Goal: Information Seeking & Learning: Check status

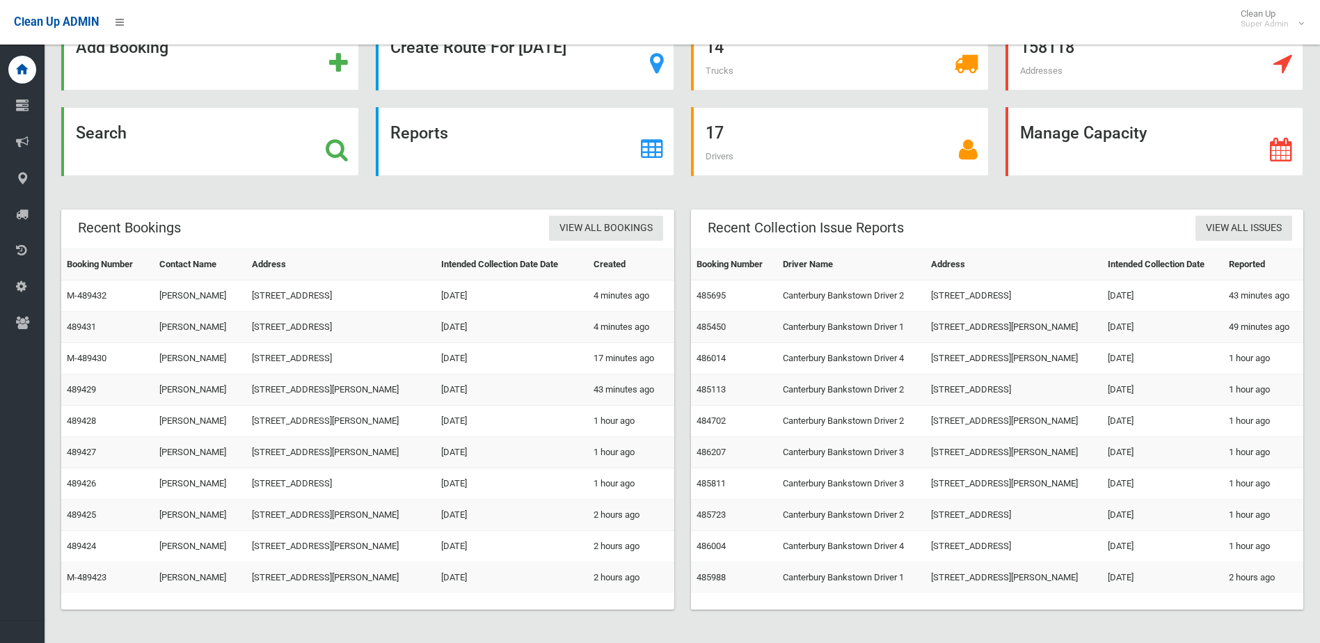
scroll to position [140, 0]
click at [714, 572] on link "485988" at bounding box center [711, 577] width 29 height 10
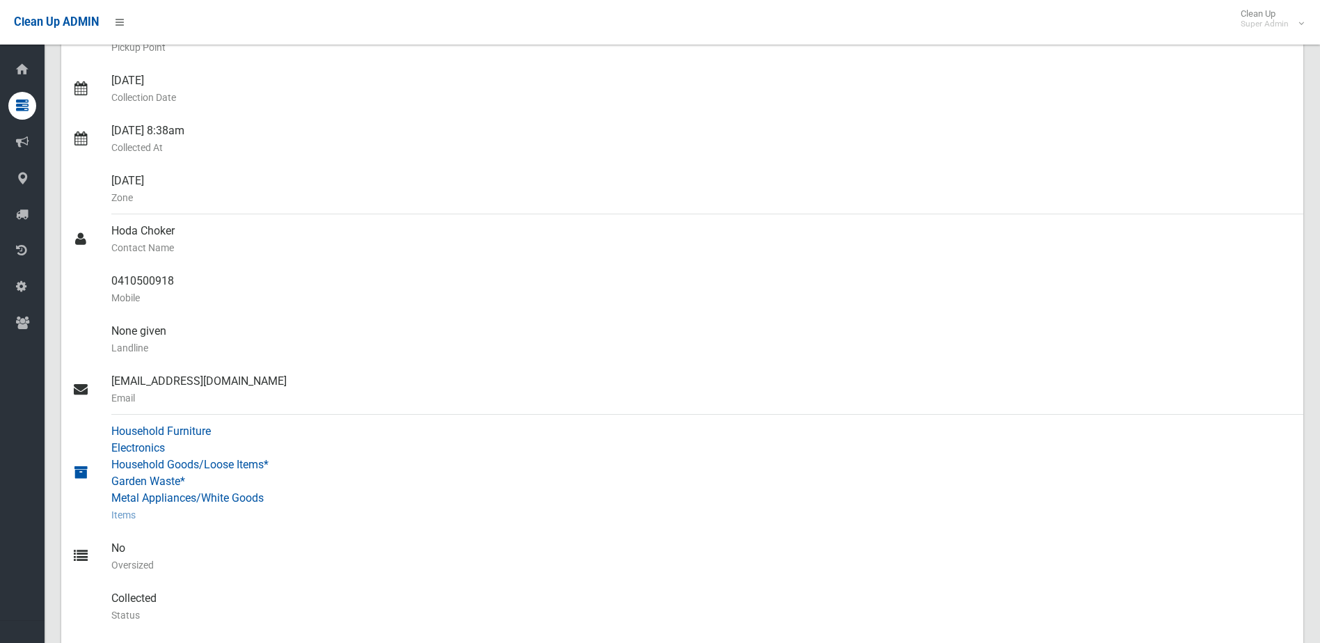
scroll to position [418, 0]
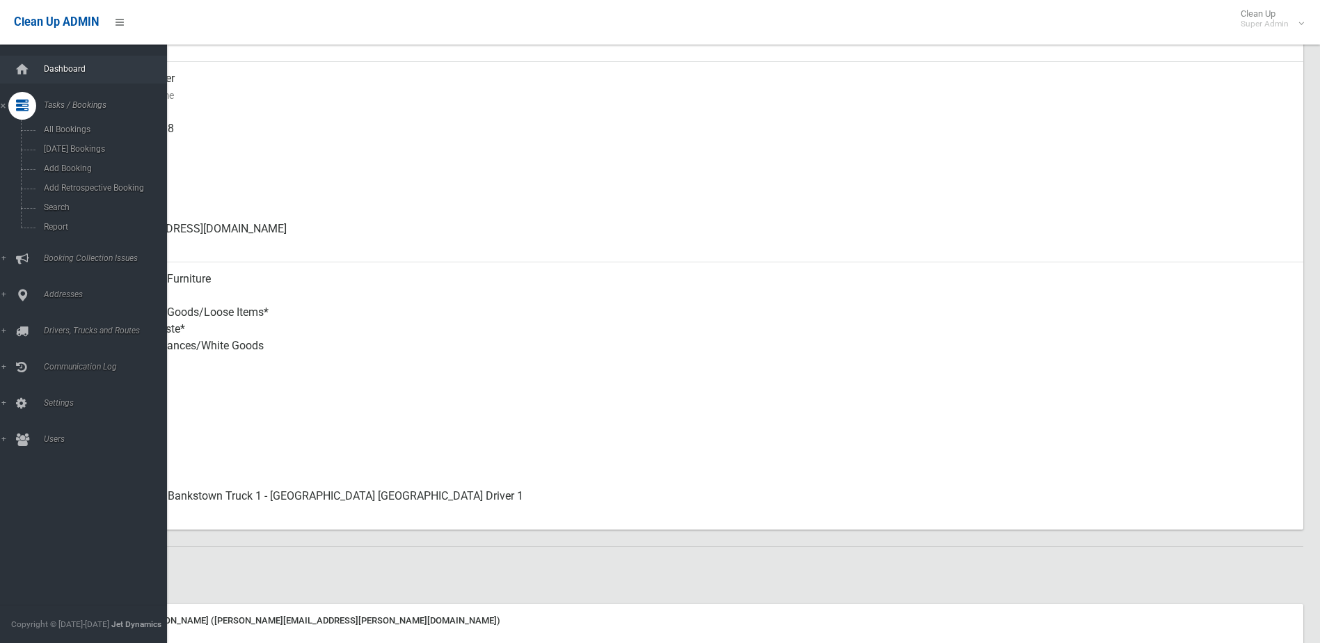
drag, startPoint x: 19, startPoint y: 68, endPoint x: 43, endPoint y: 63, distance: 24.2
click at [19, 68] on icon at bounding box center [22, 70] width 15 height 28
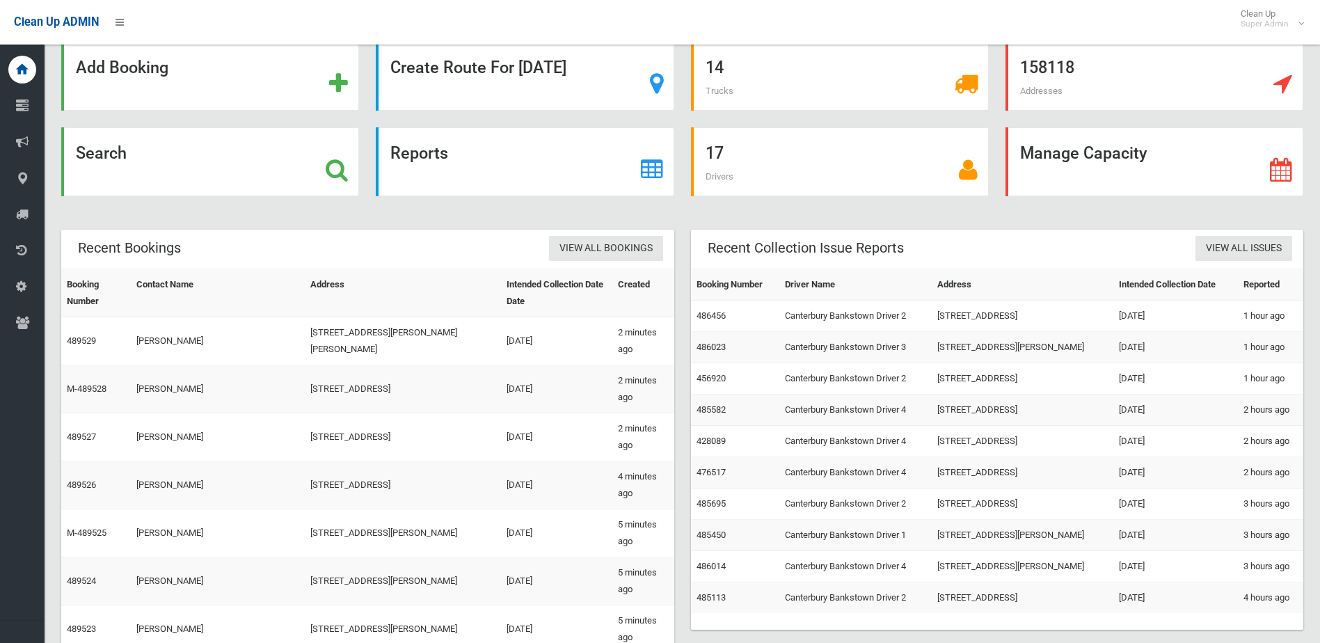
scroll to position [56, 0]
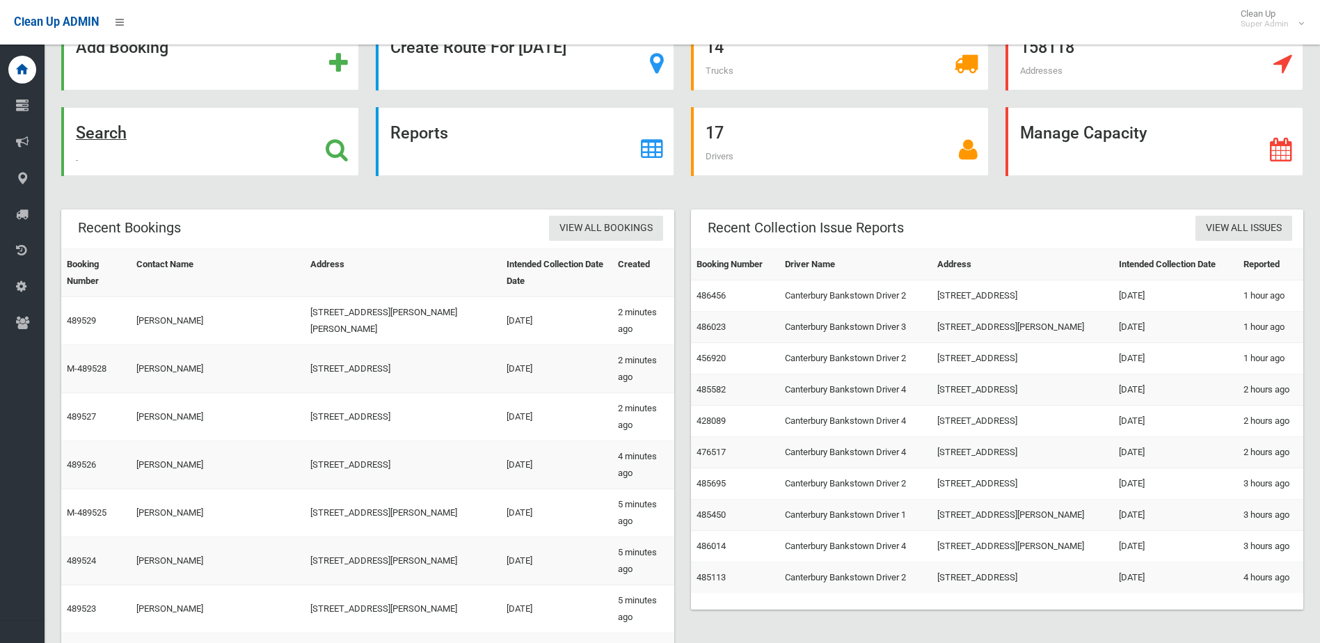
click at [294, 155] on div "Search" at bounding box center [210, 141] width 298 height 69
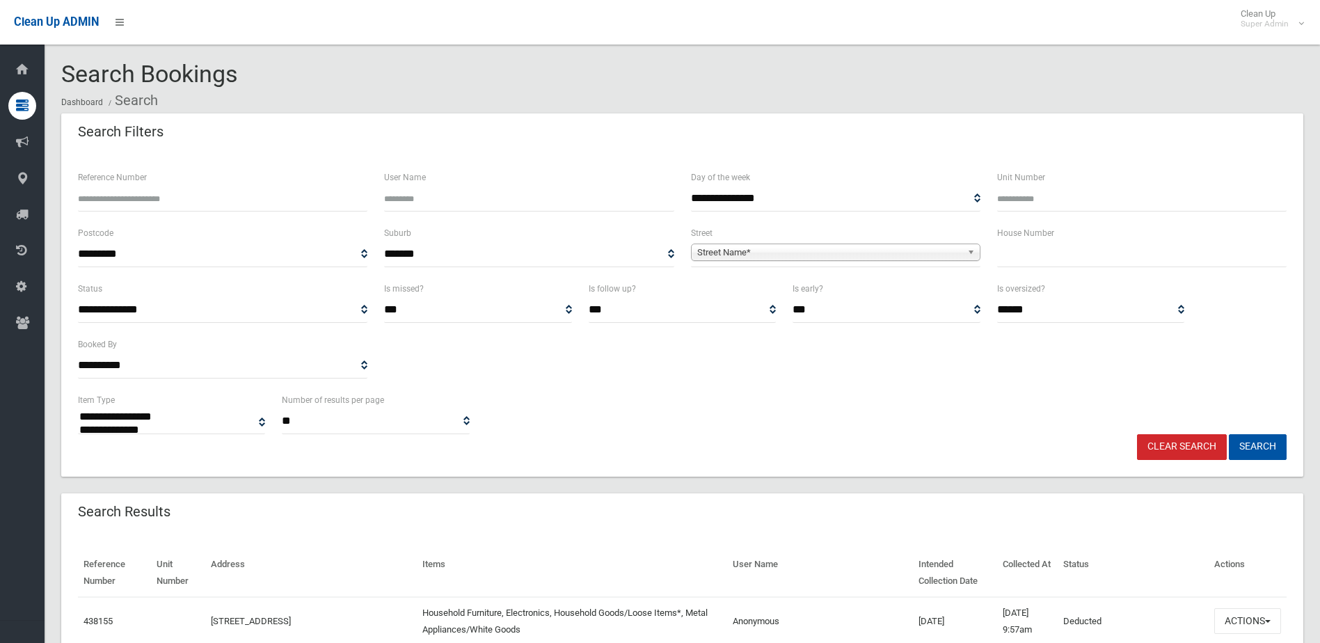
select select
click at [1215, 264] on input "text" at bounding box center [1142, 255] width 290 height 26
type input "****"
click at [848, 244] on link "Street Name*" at bounding box center [836, 252] width 290 height 17
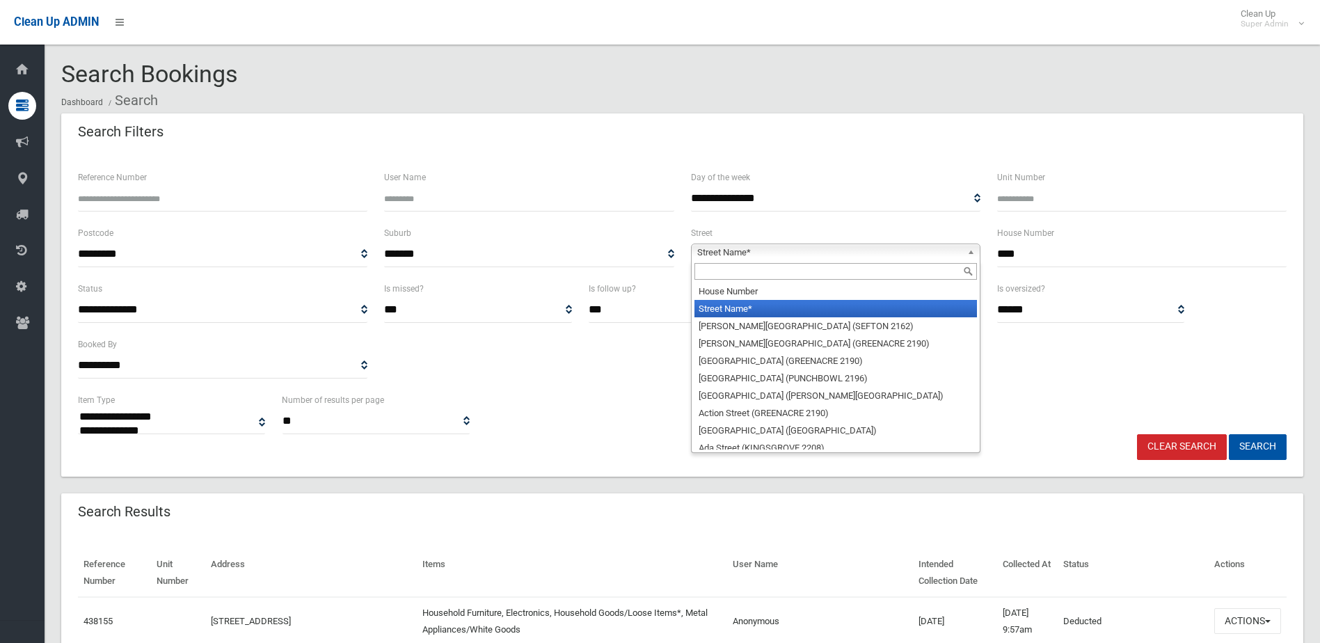
click at [790, 269] on input "text" at bounding box center [836, 271] width 283 height 17
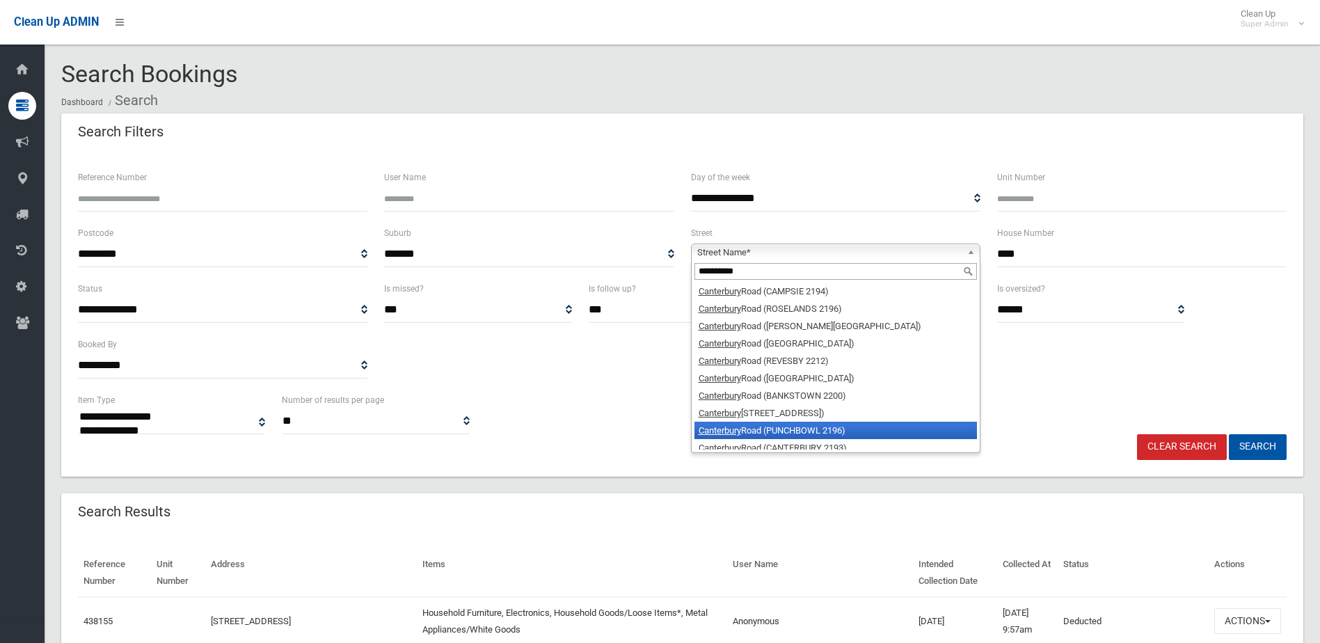
type input "**********"
click at [802, 427] on li "Canterbury Road (PUNCHBOWL 2196)" at bounding box center [836, 430] width 283 height 17
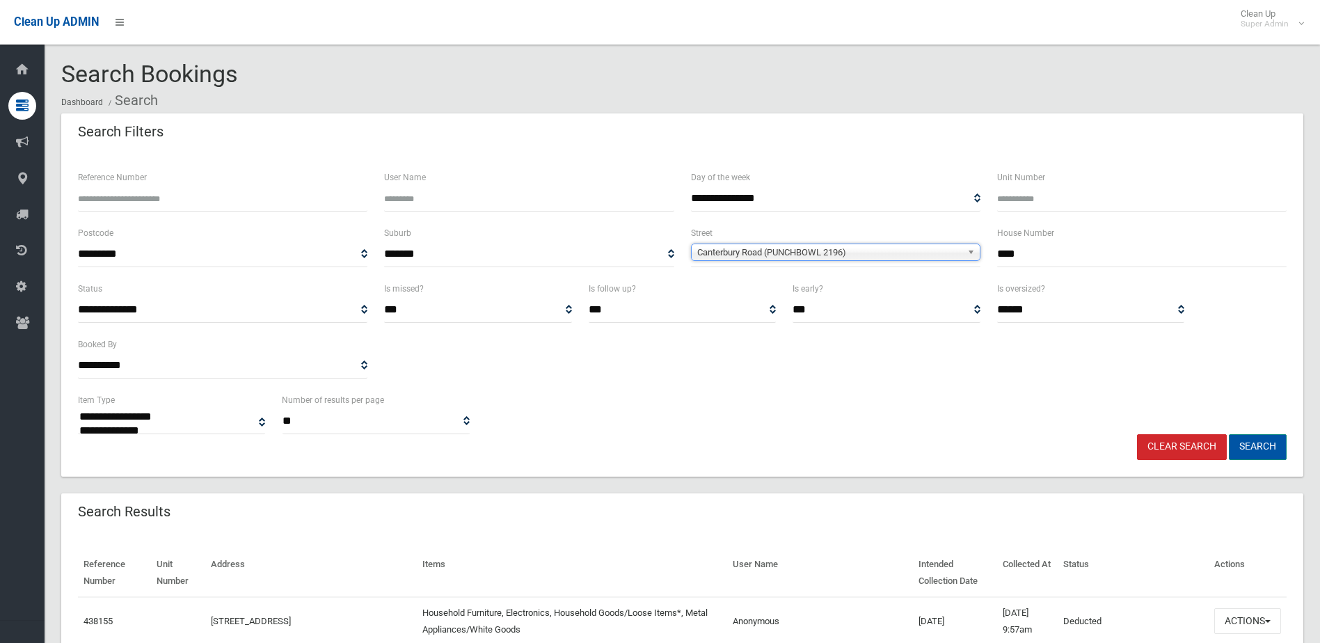
click at [1253, 447] on button "Search" at bounding box center [1258, 447] width 58 height 26
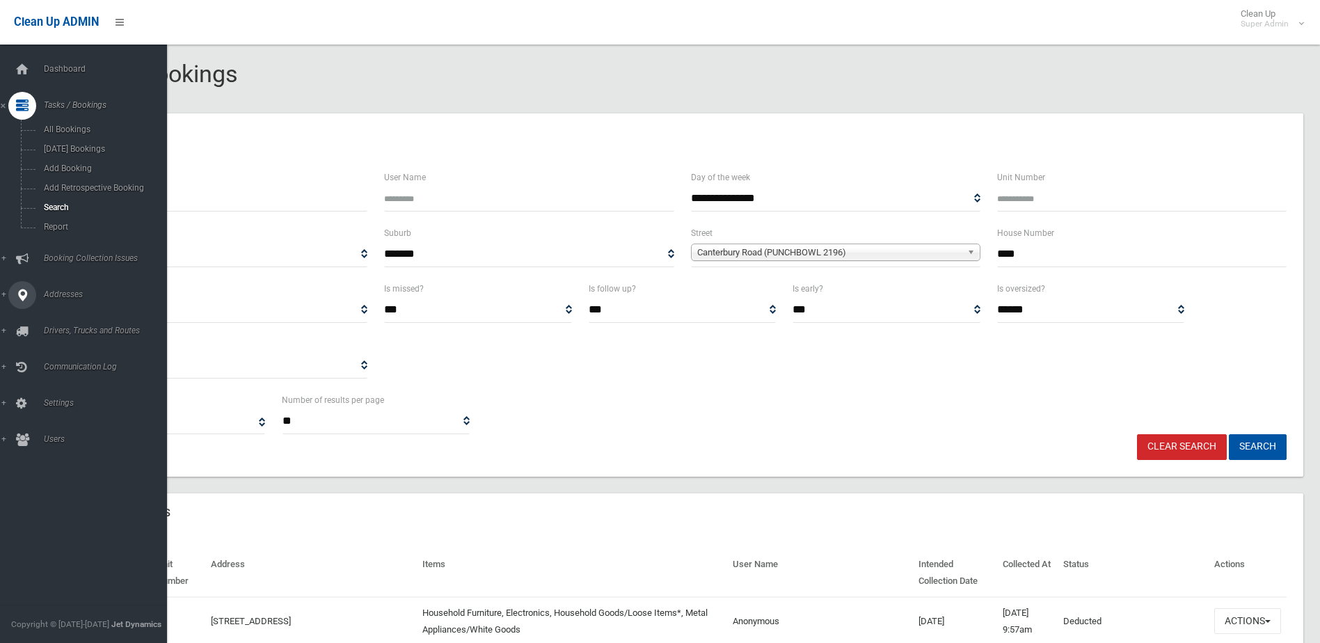
click at [10, 298] on div at bounding box center [22, 295] width 28 height 28
click at [79, 205] on span "All Addresses" at bounding box center [103, 202] width 126 height 10
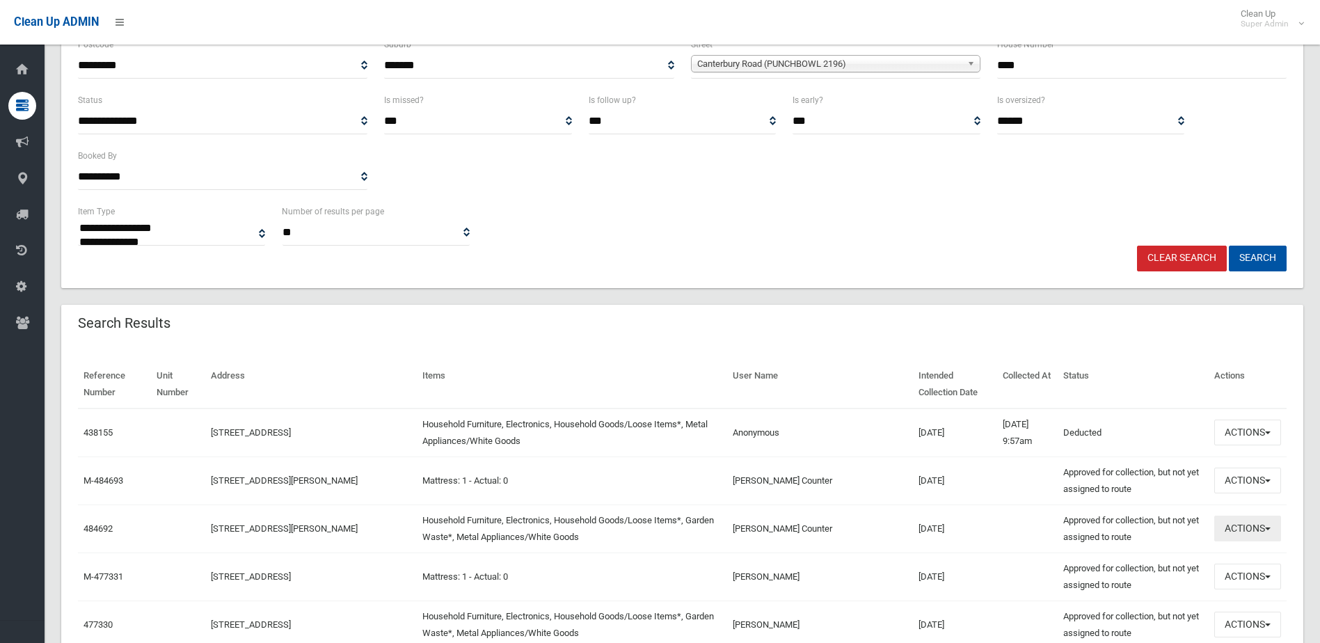
scroll to position [209, 0]
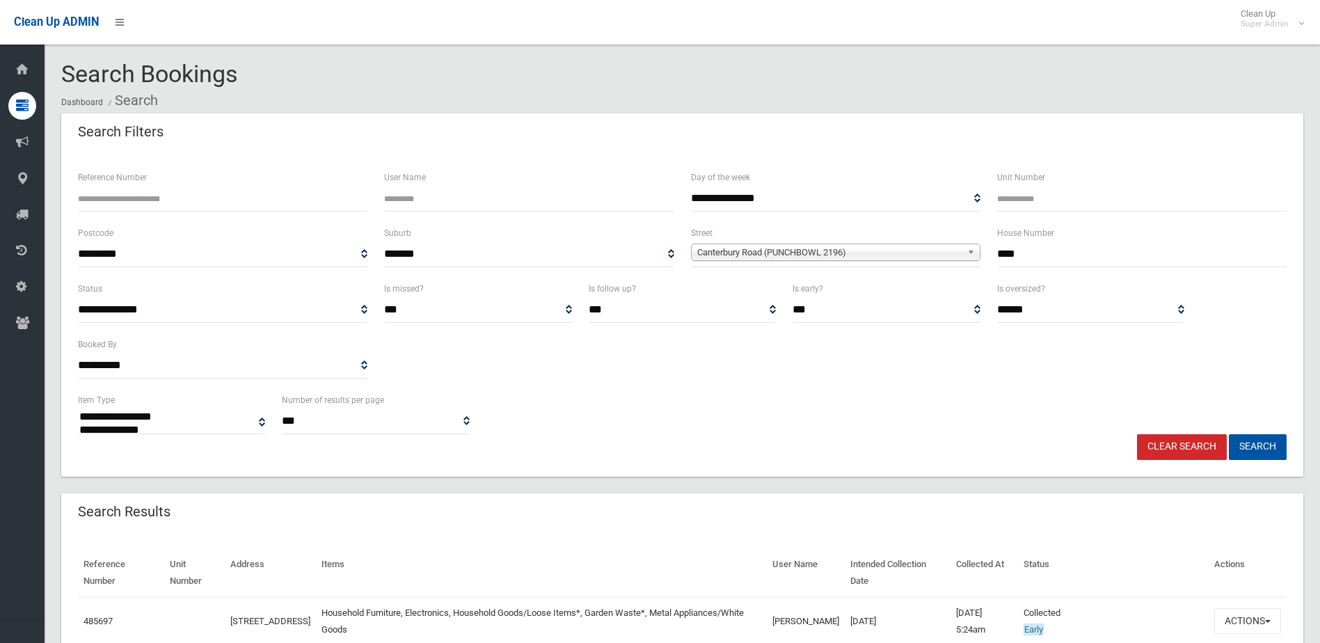
select select
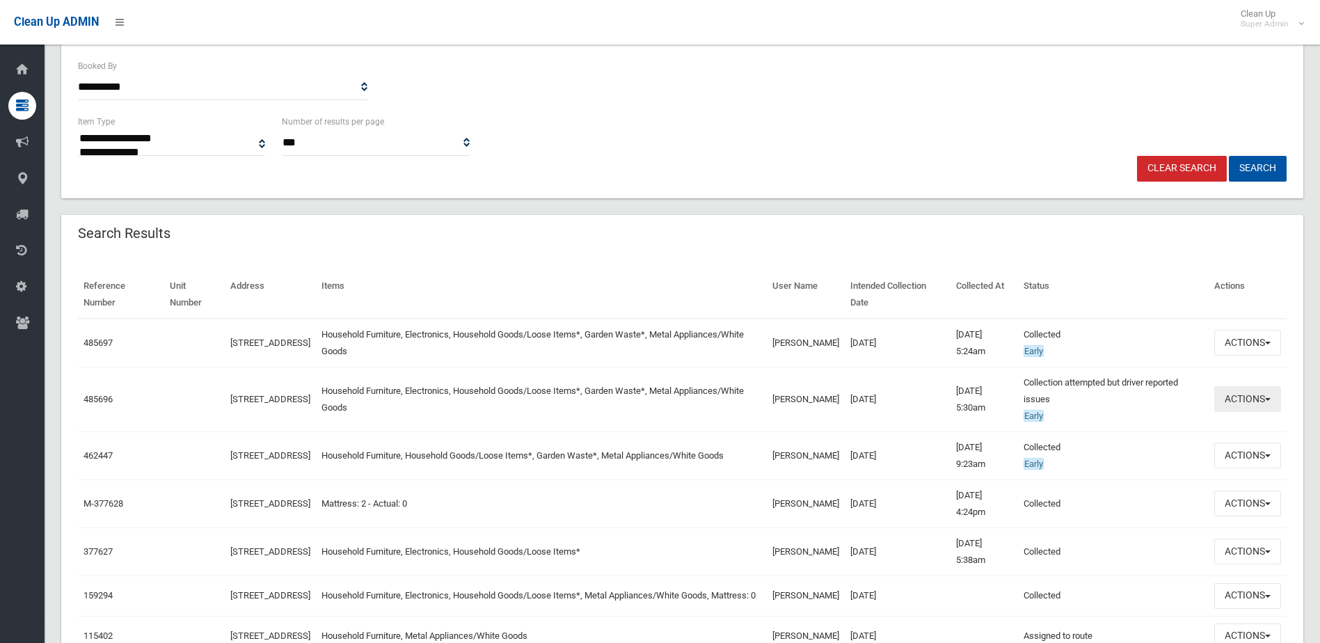
click at [1245, 395] on button "Actions" at bounding box center [1247, 399] width 67 height 26
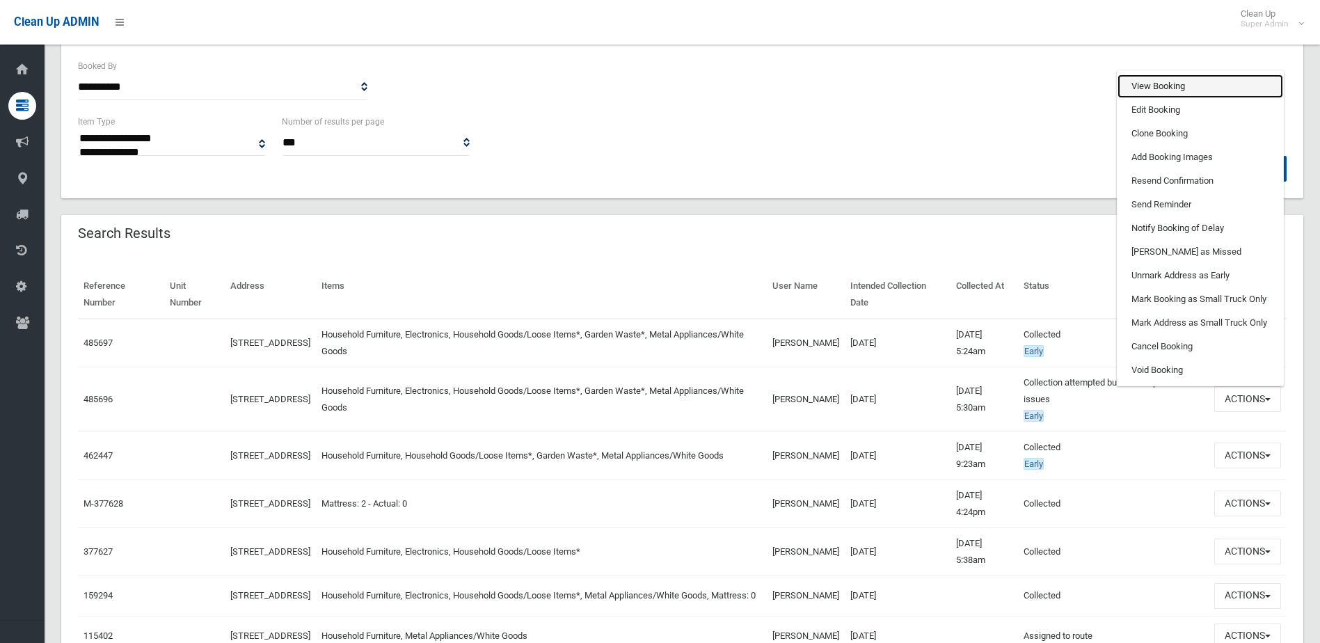
click at [1190, 82] on link "View Booking" at bounding box center [1201, 86] width 166 height 24
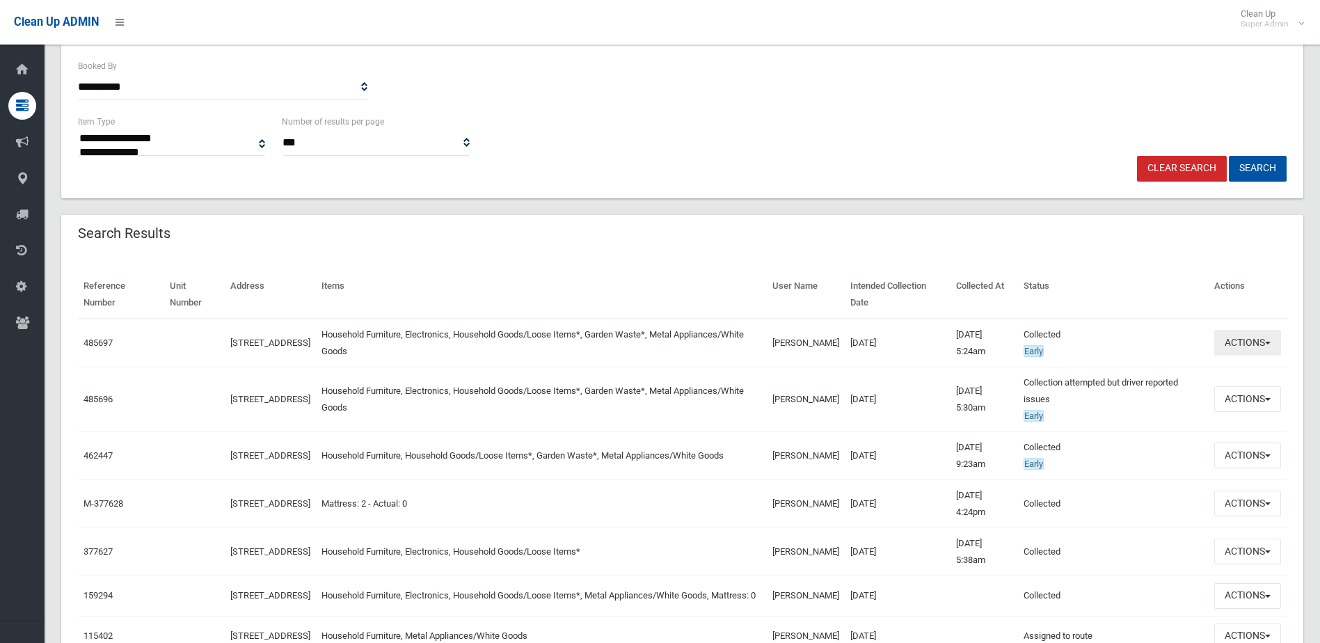
click at [1247, 333] on button "Actions" at bounding box center [1247, 343] width 67 height 26
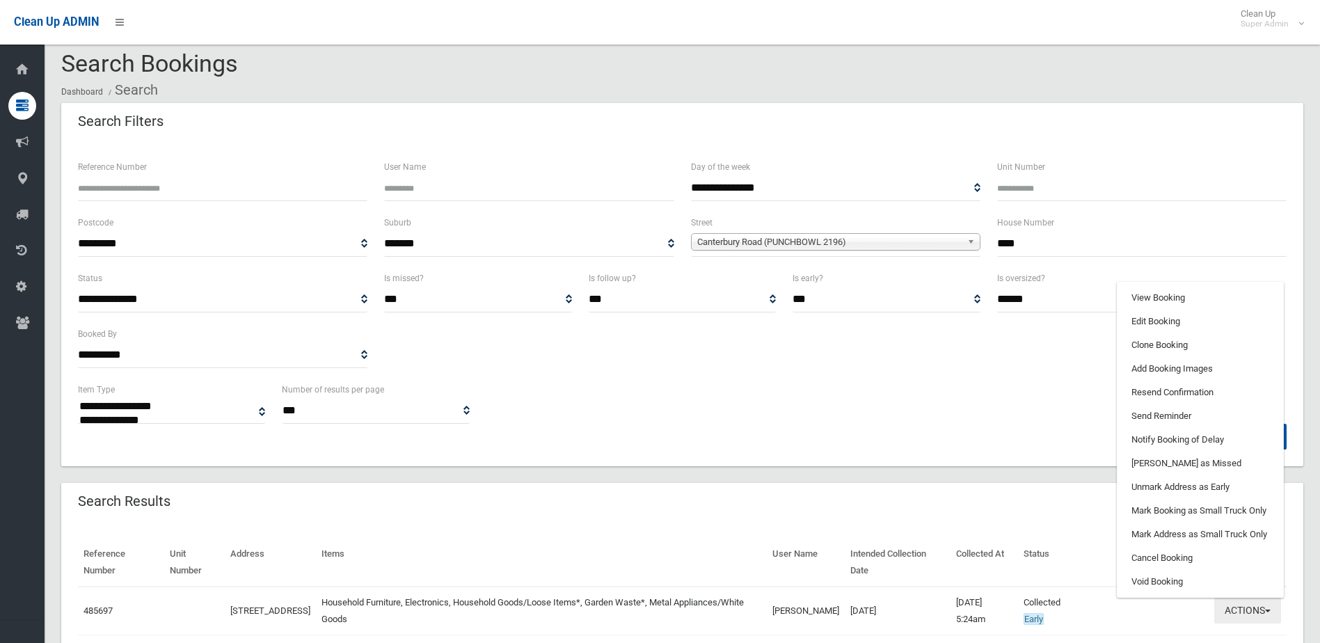
scroll to position [0, 0]
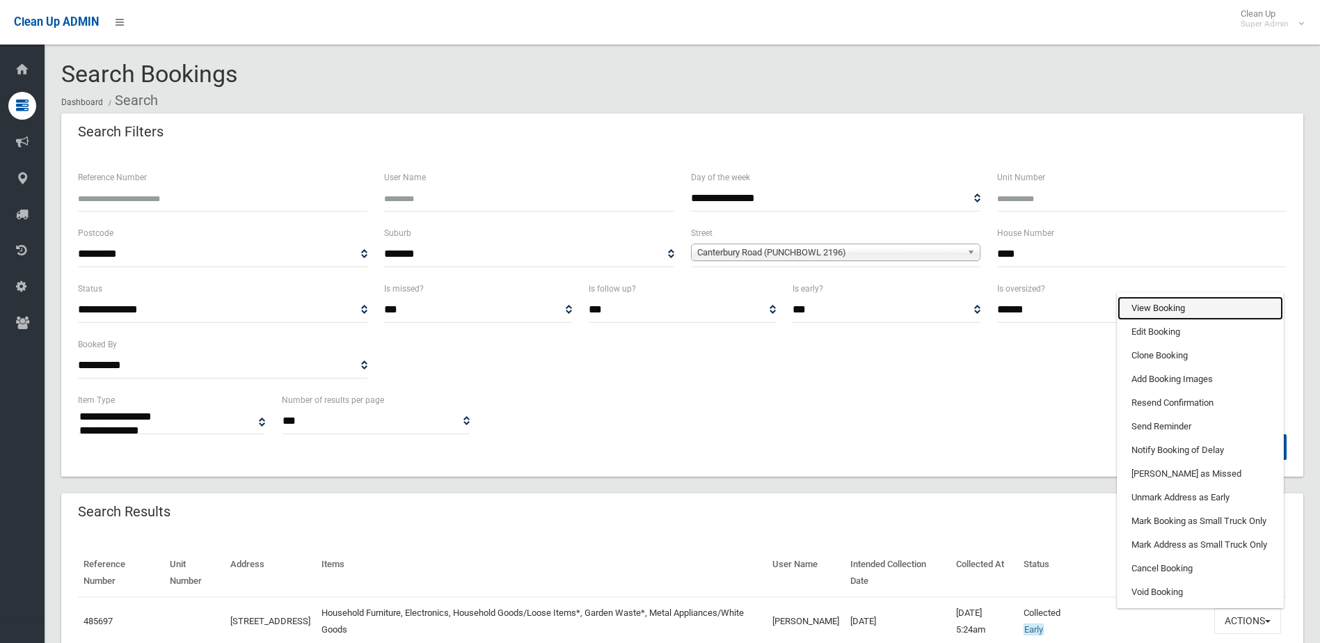
click at [1173, 311] on link "View Booking" at bounding box center [1201, 308] width 166 height 24
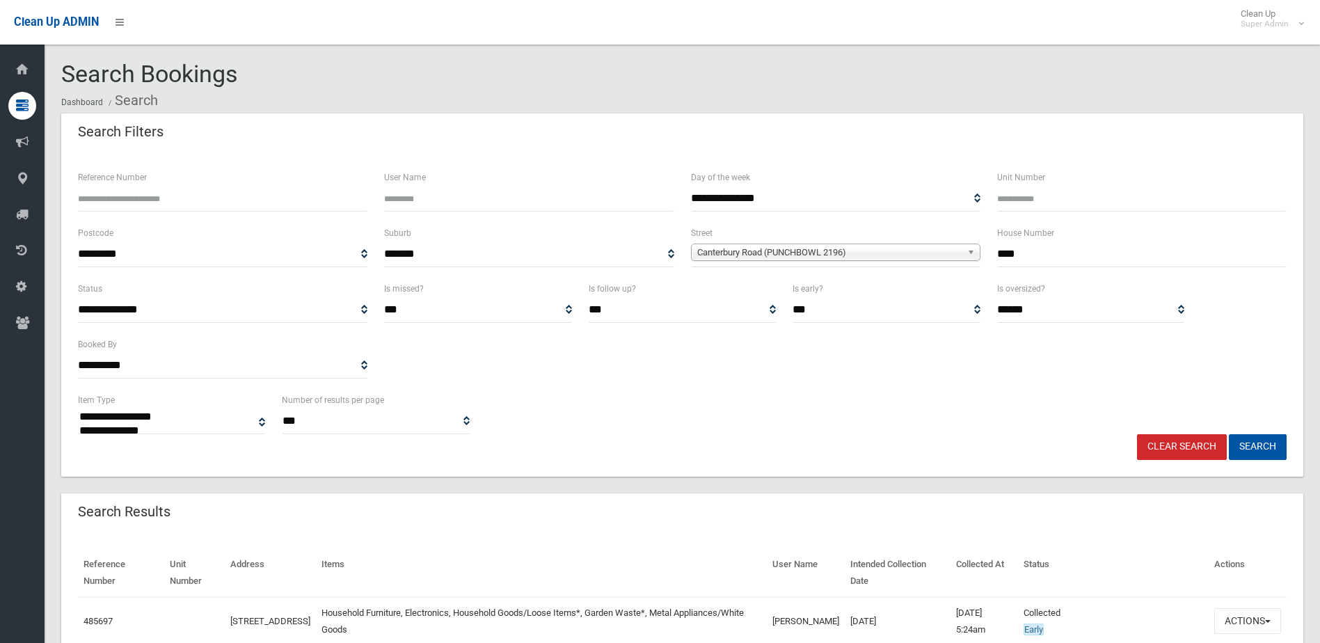
scroll to position [348, 0]
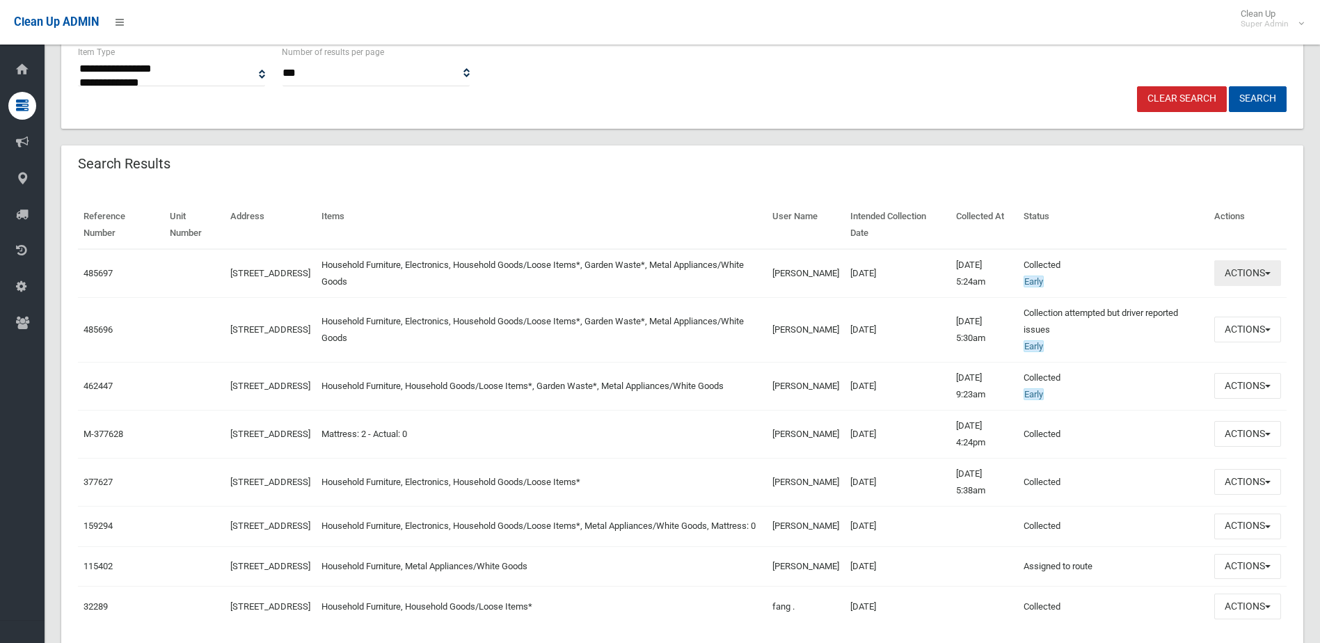
click at [1237, 274] on button "Actions" at bounding box center [1247, 273] width 67 height 26
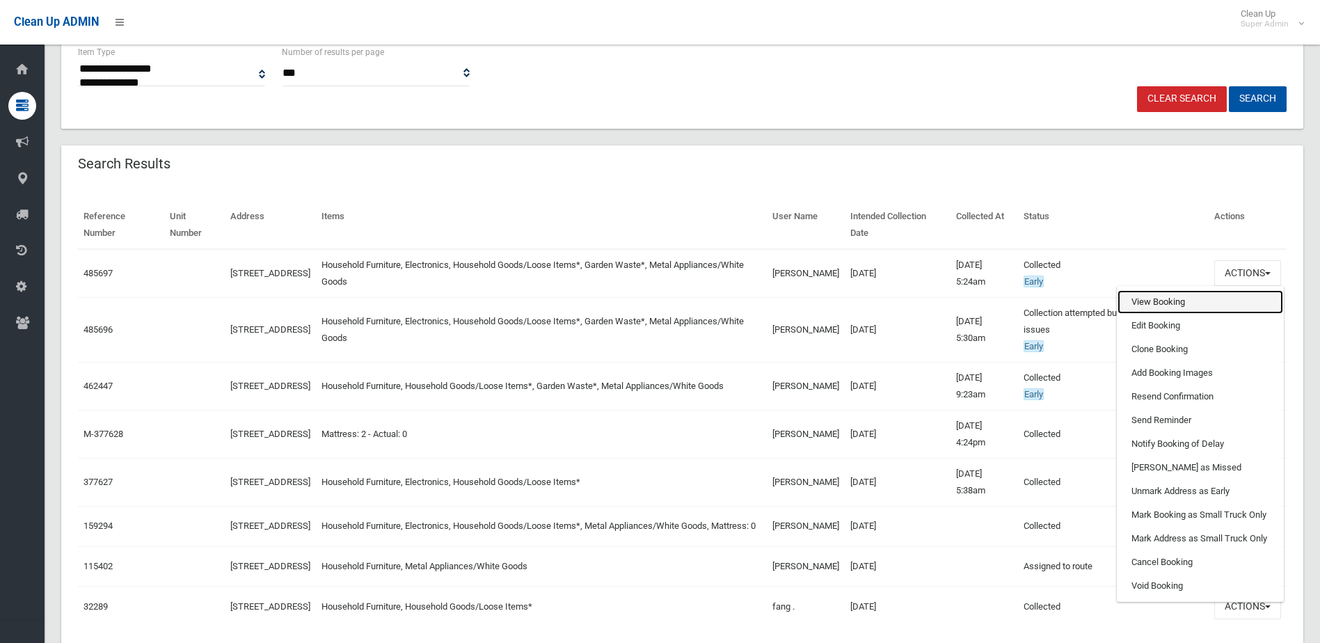
click at [1214, 296] on link "View Booking" at bounding box center [1201, 302] width 166 height 24
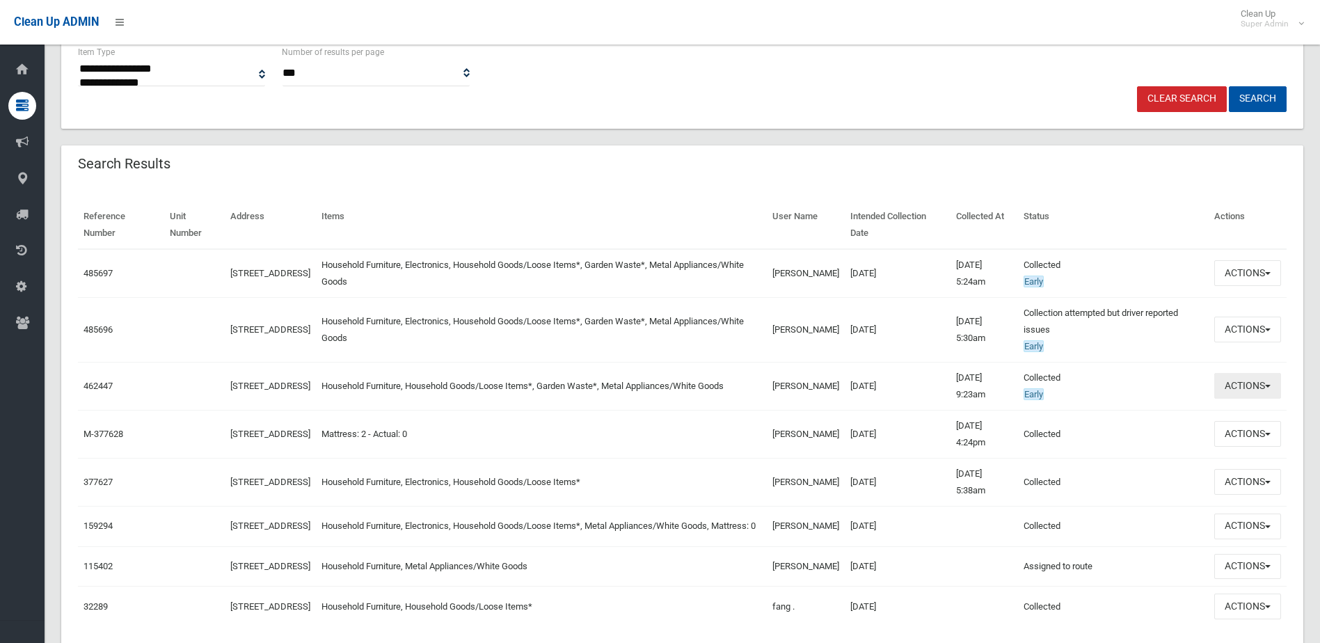
click at [1277, 381] on button "Actions" at bounding box center [1247, 386] width 67 height 26
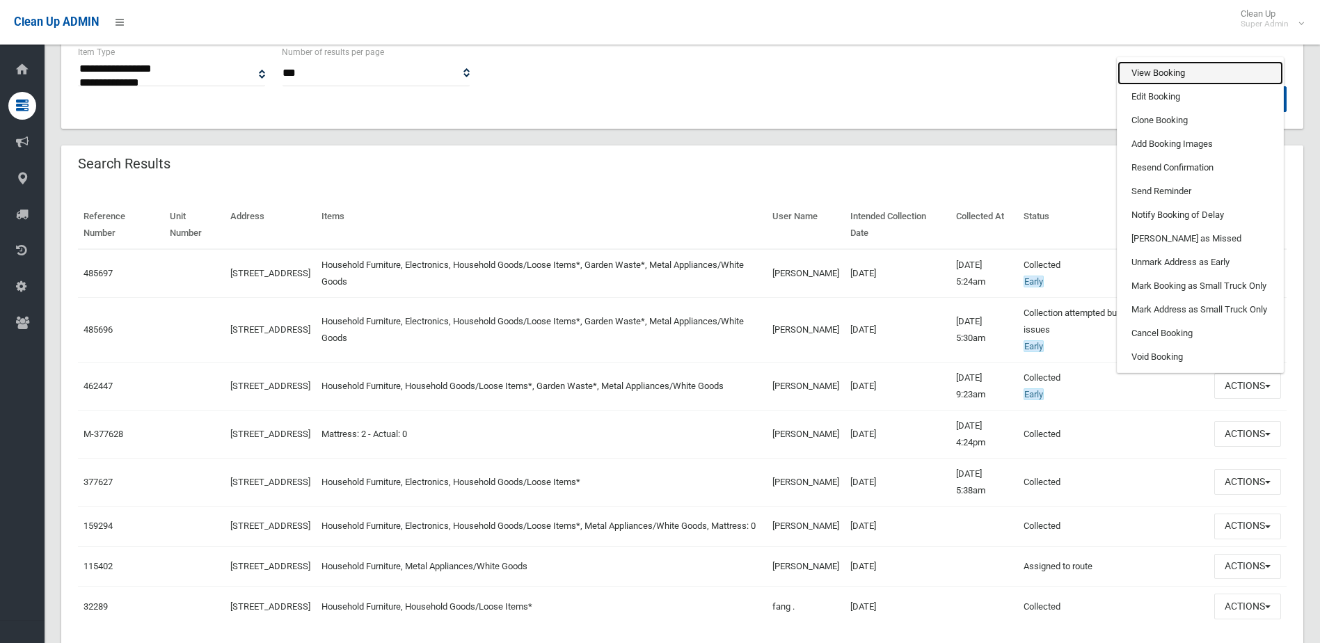
click at [1150, 81] on link "View Booking" at bounding box center [1201, 73] width 166 height 24
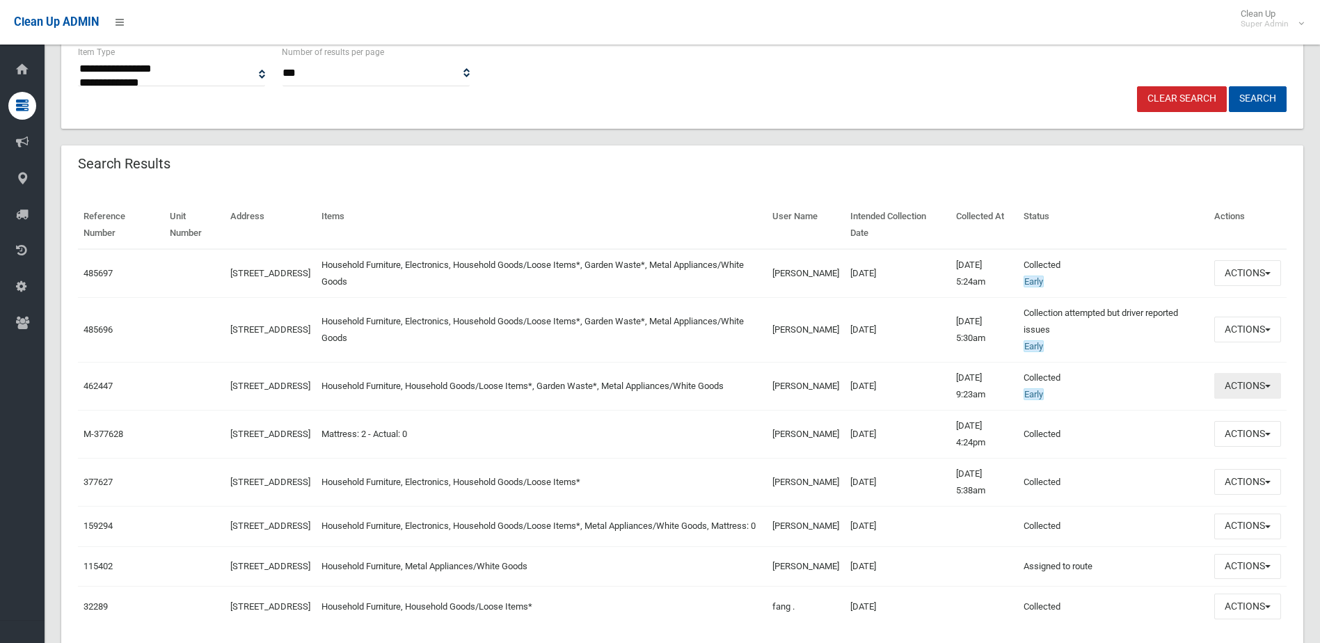
click at [1260, 395] on button "Actions" at bounding box center [1247, 386] width 67 height 26
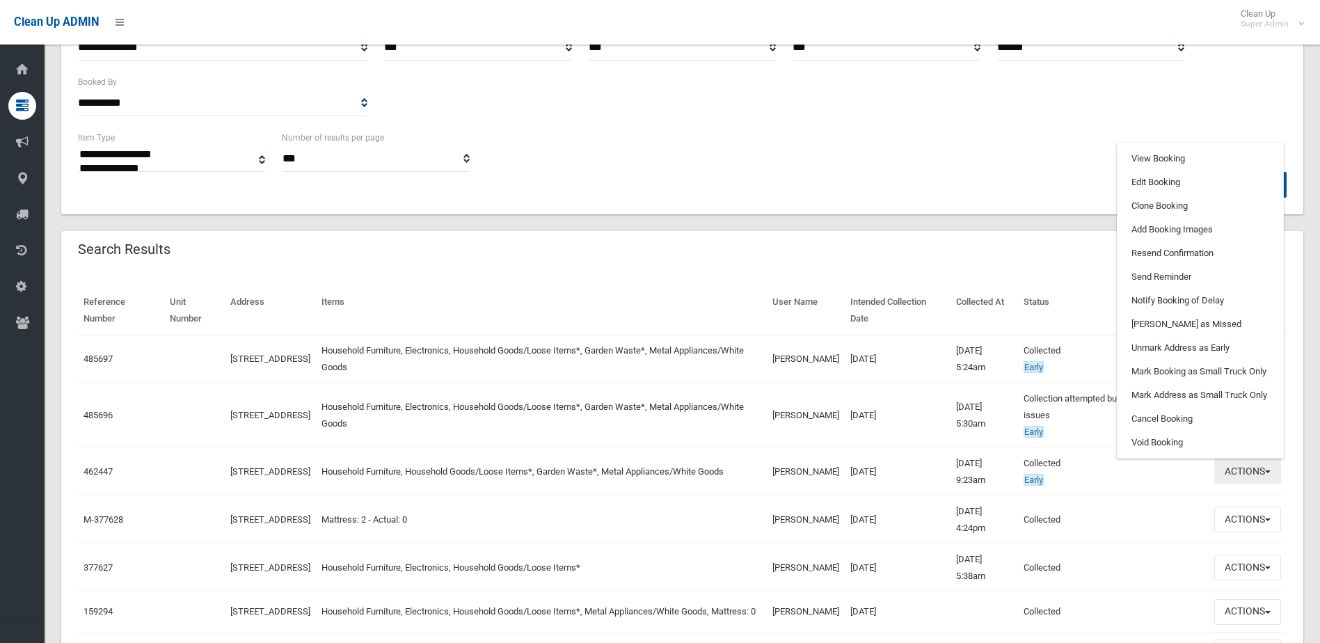
scroll to position [139, 0]
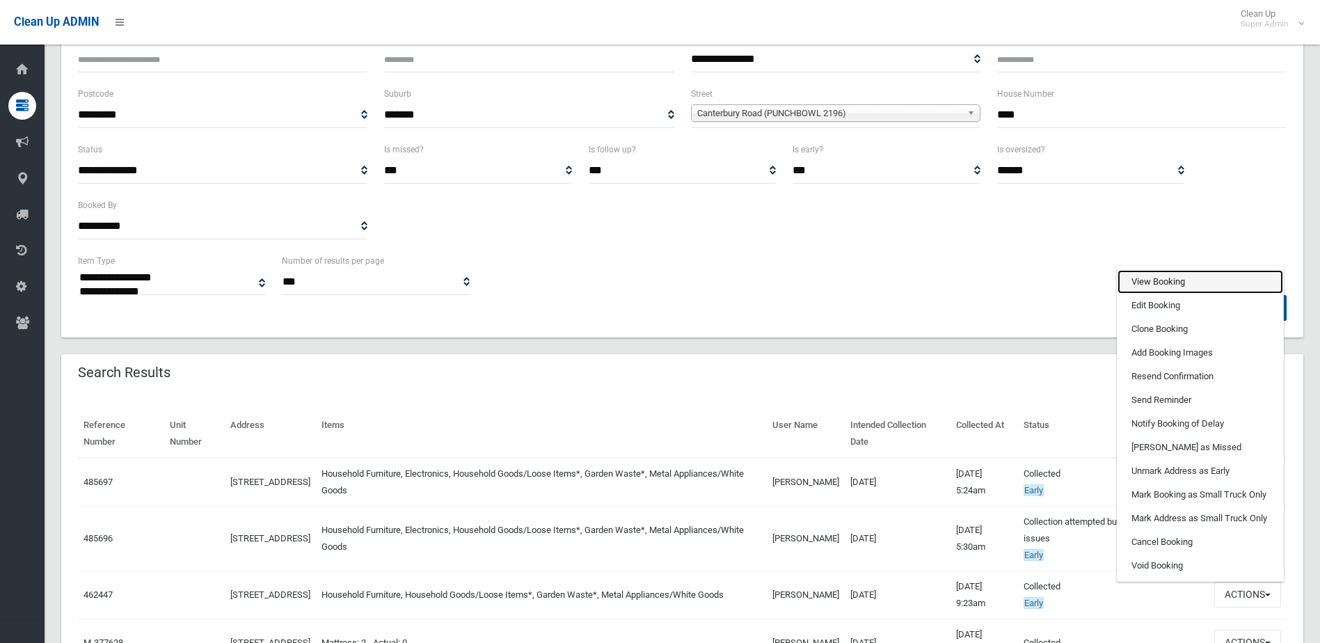
click at [1162, 280] on link "View Booking" at bounding box center [1201, 282] width 166 height 24
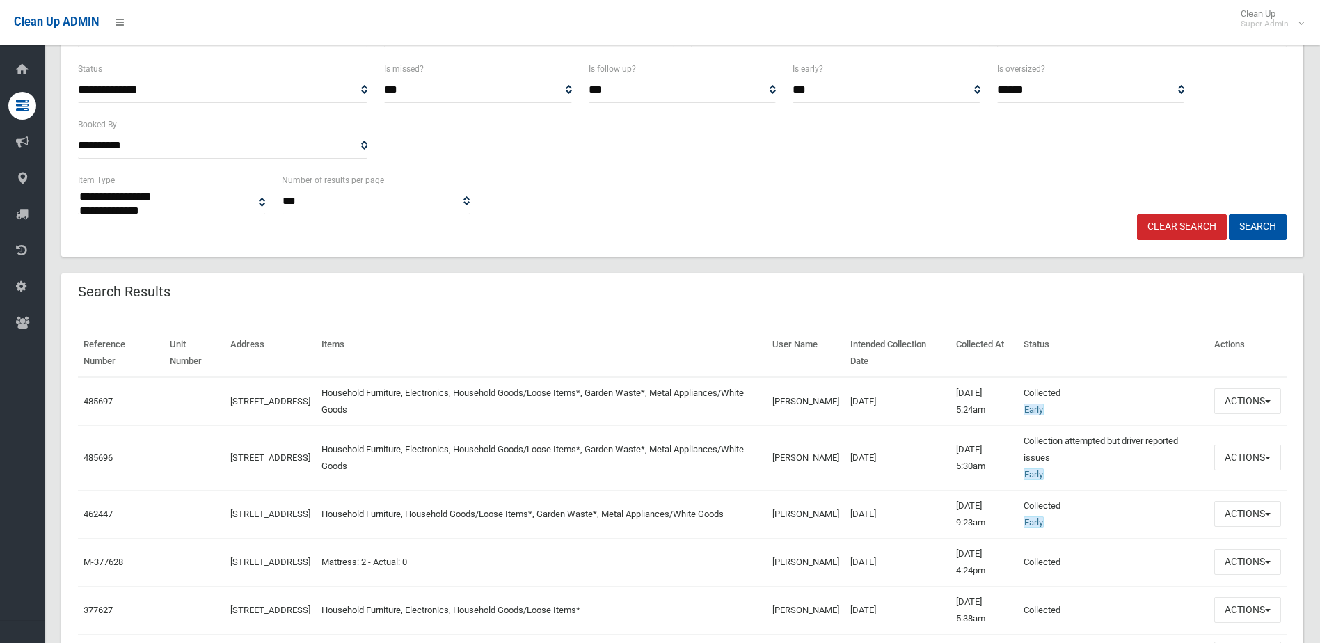
scroll to position [348, 0]
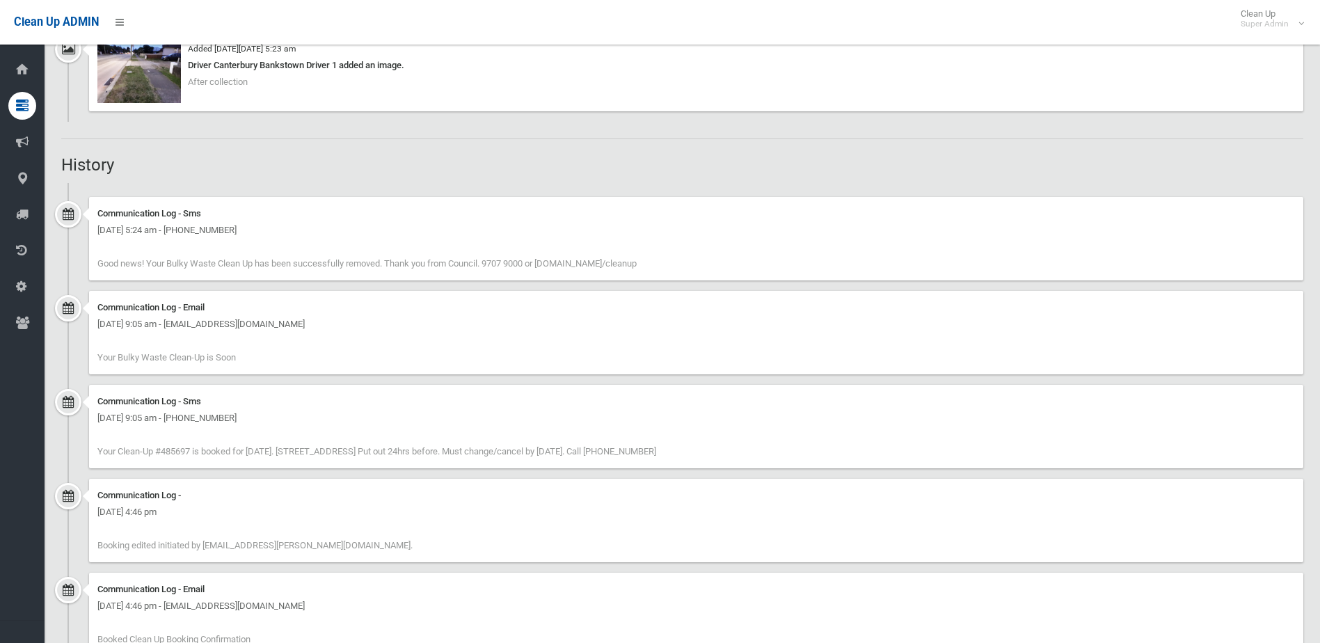
scroll to position [1420, 0]
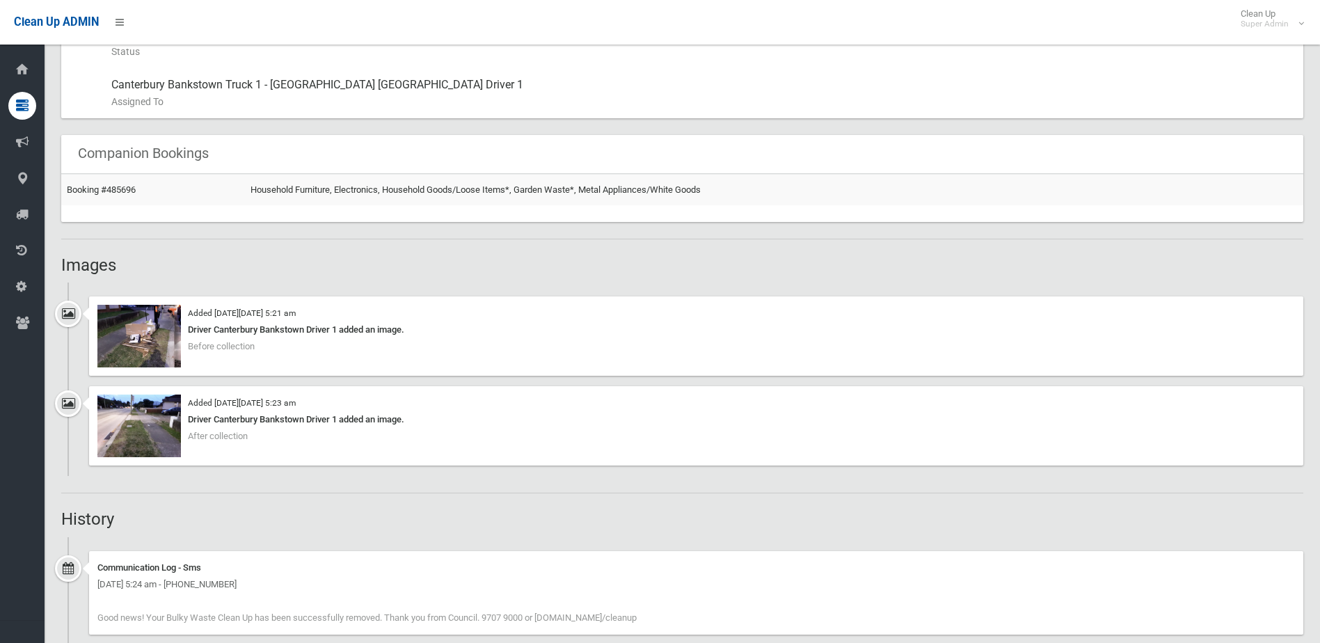
scroll to position [835, 0]
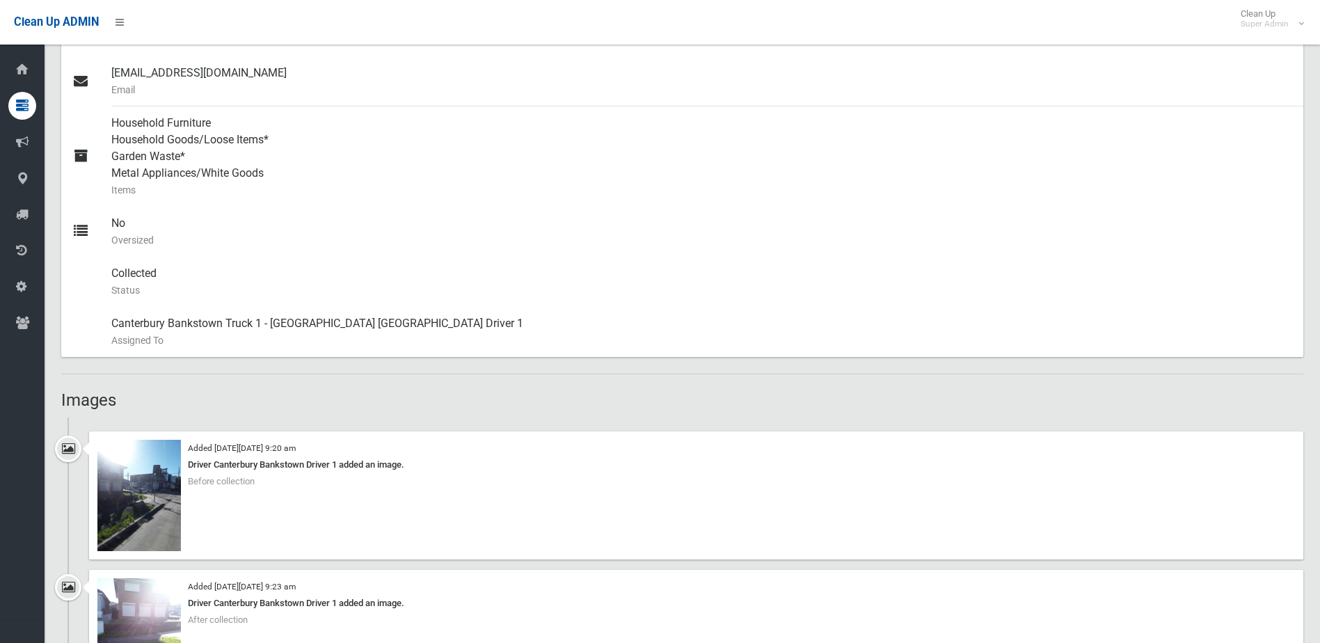
scroll to position [766, 0]
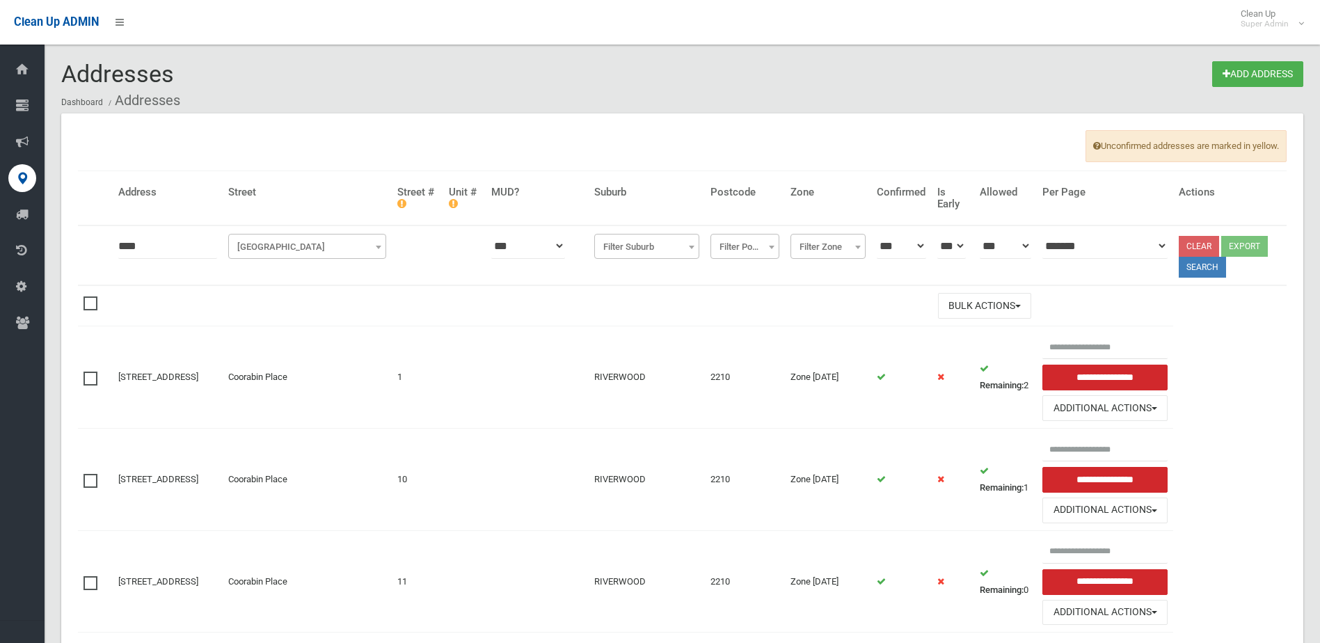
type input "****"
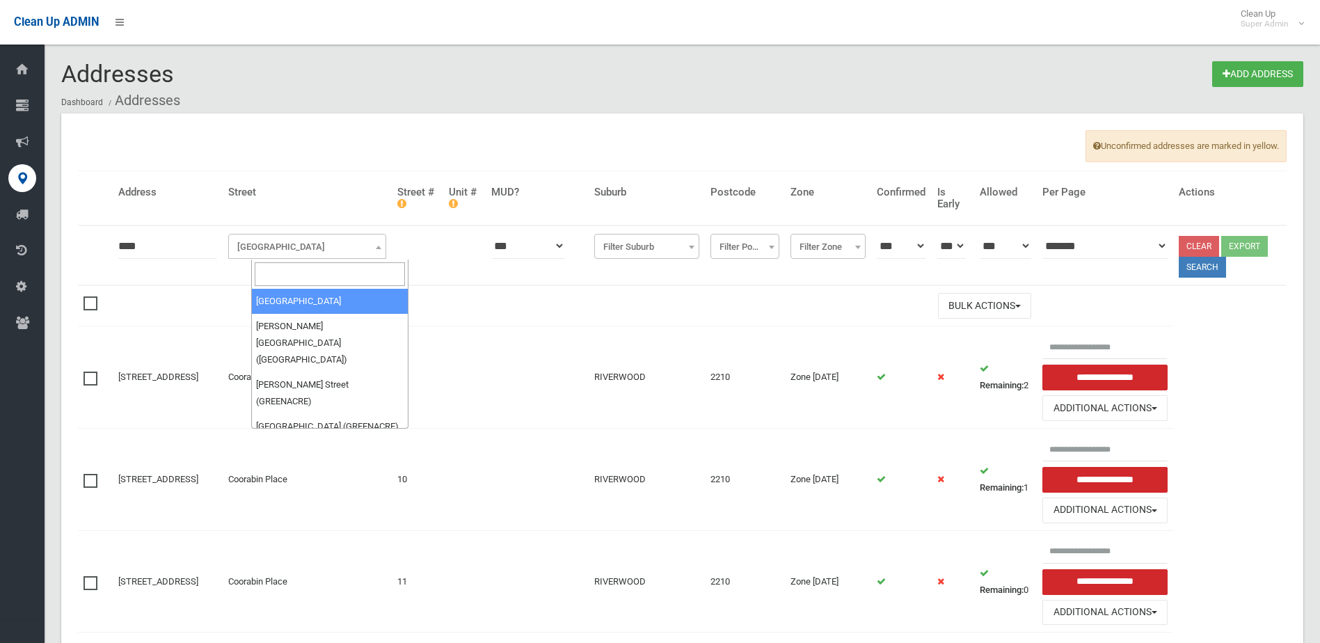
click at [317, 254] on span "[GEOGRAPHIC_DATA]" at bounding box center [307, 246] width 151 height 19
click at [304, 265] on input "search" at bounding box center [330, 274] width 151 height 24
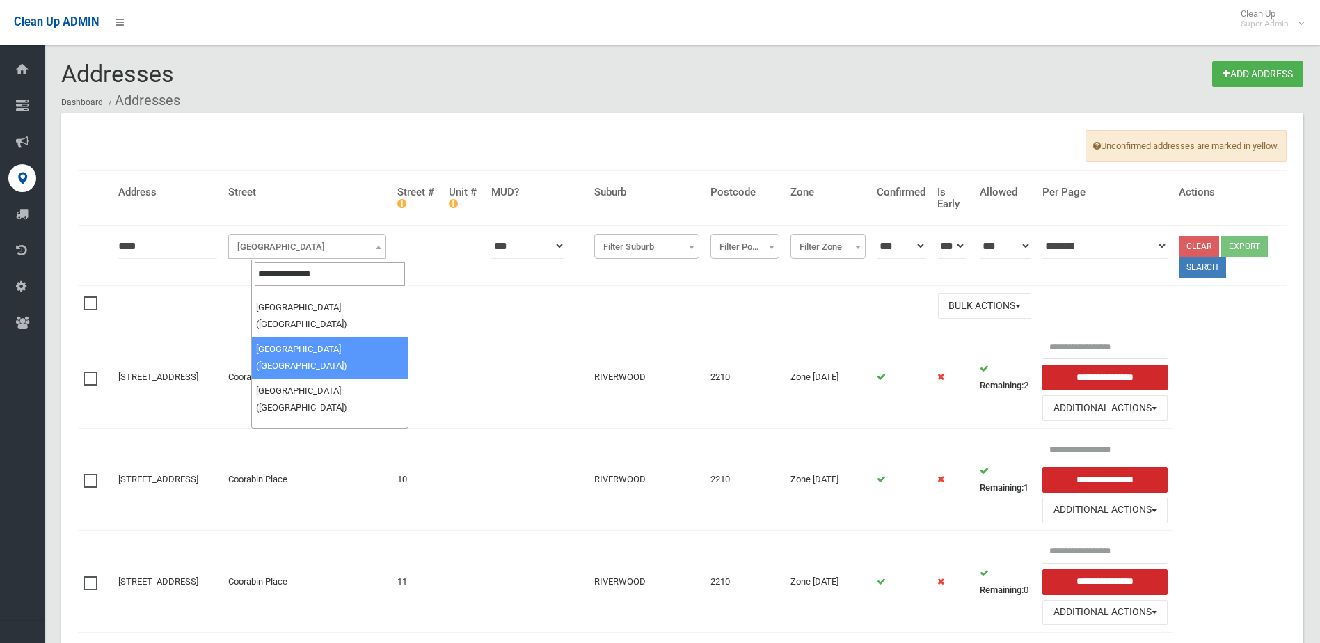
scroll to position [170, 0]
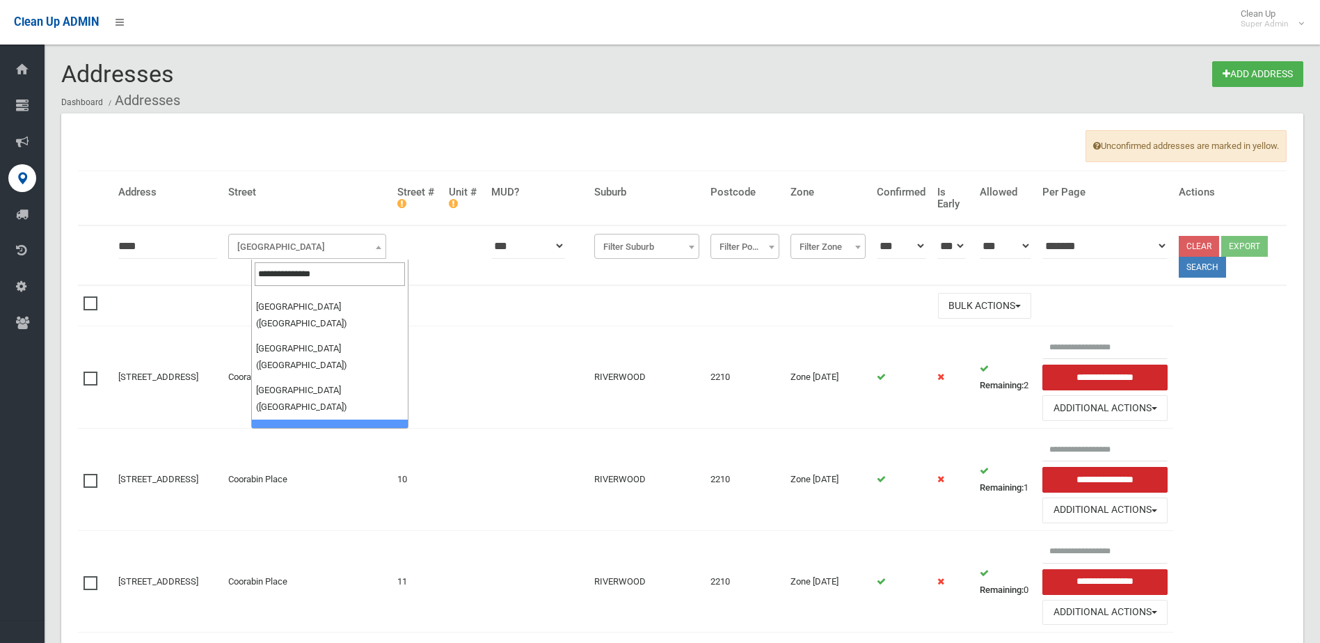
type input "**********"
drag, startPoint x: 335, startPoint y: 357, endPoint x: 405, endPoint y: 361, distance: 69.7
select select "***"
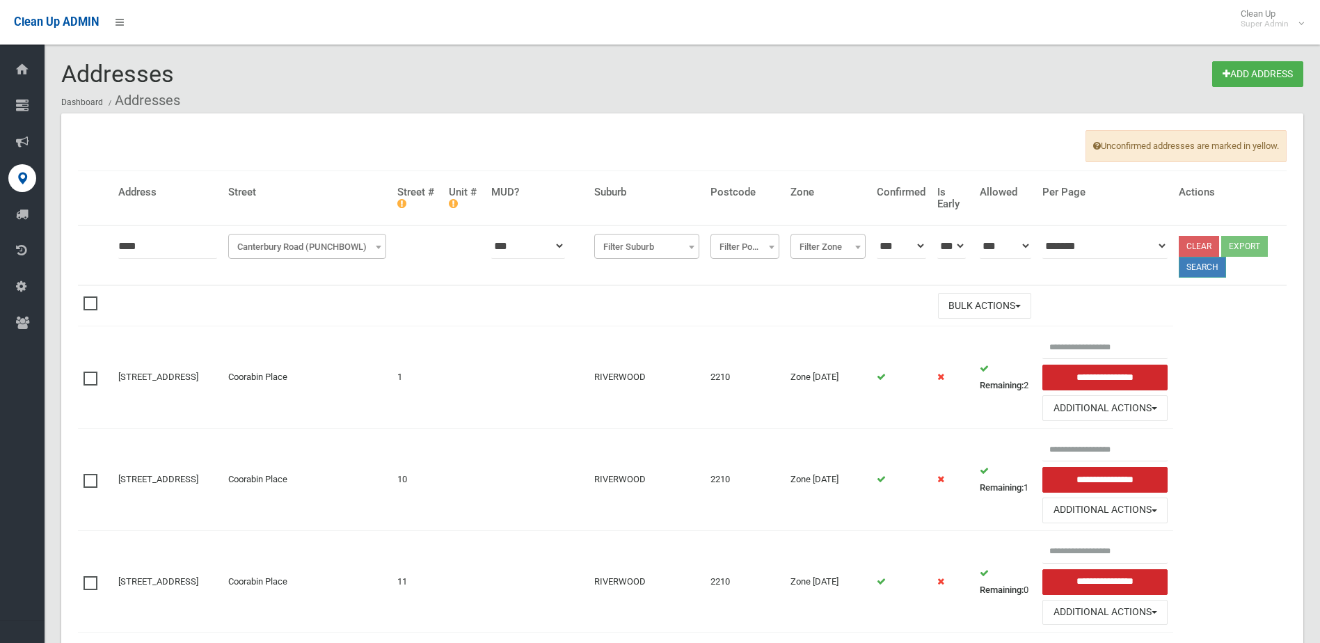
click at [1219, 269] on button "Search" at bounding box center [1202, 267] width 47 height 21
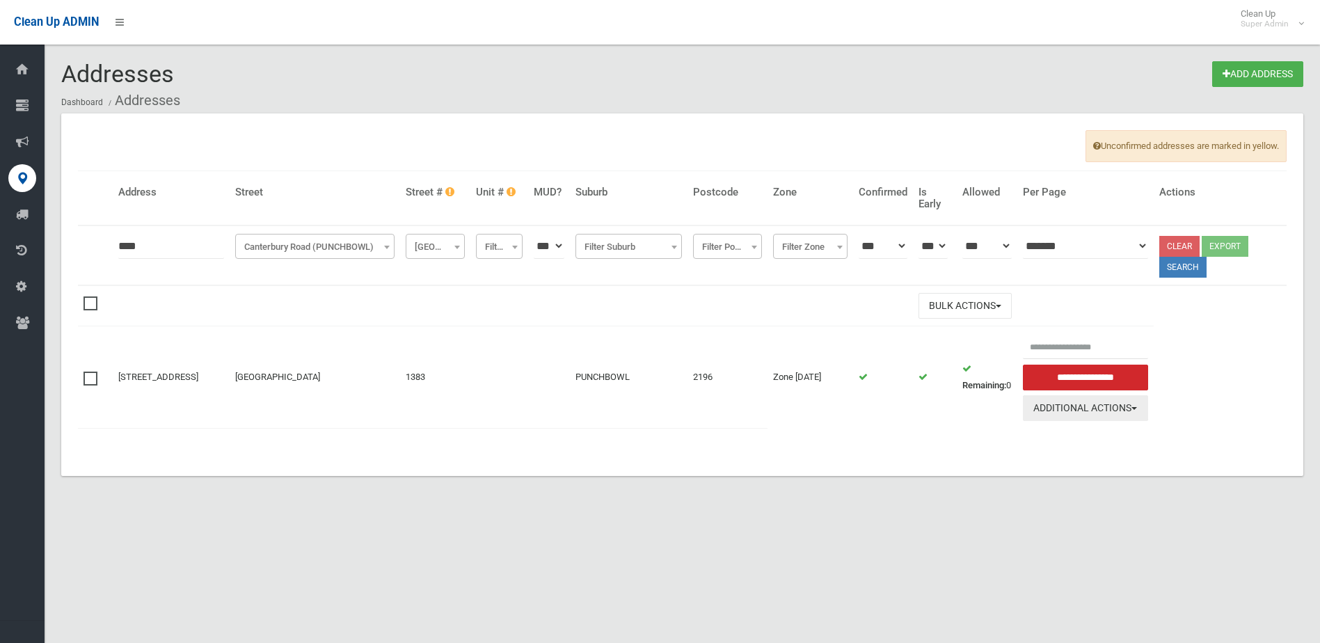
click at [1092, 418] on button "Additional Actions" at bounding box center [1085, 408] width 125 height 26
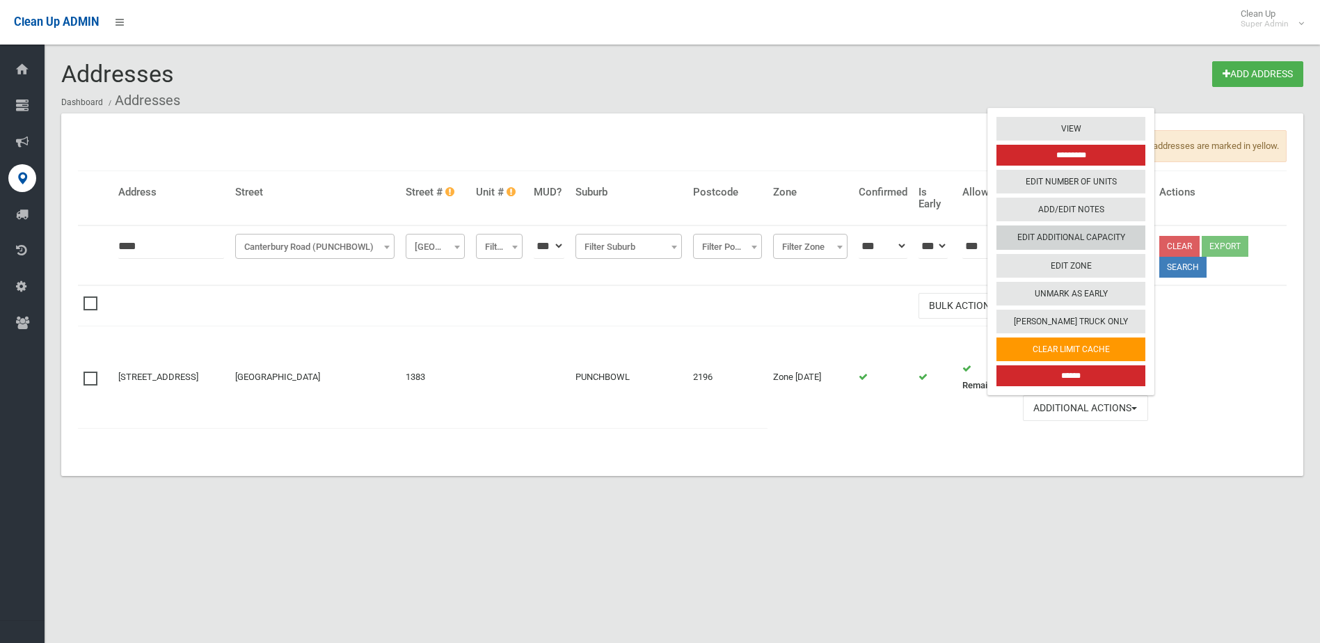
click at [1137, 232] on link "Edit Additional Capacity" at bounding box center [1071, 238] width 149 height 24
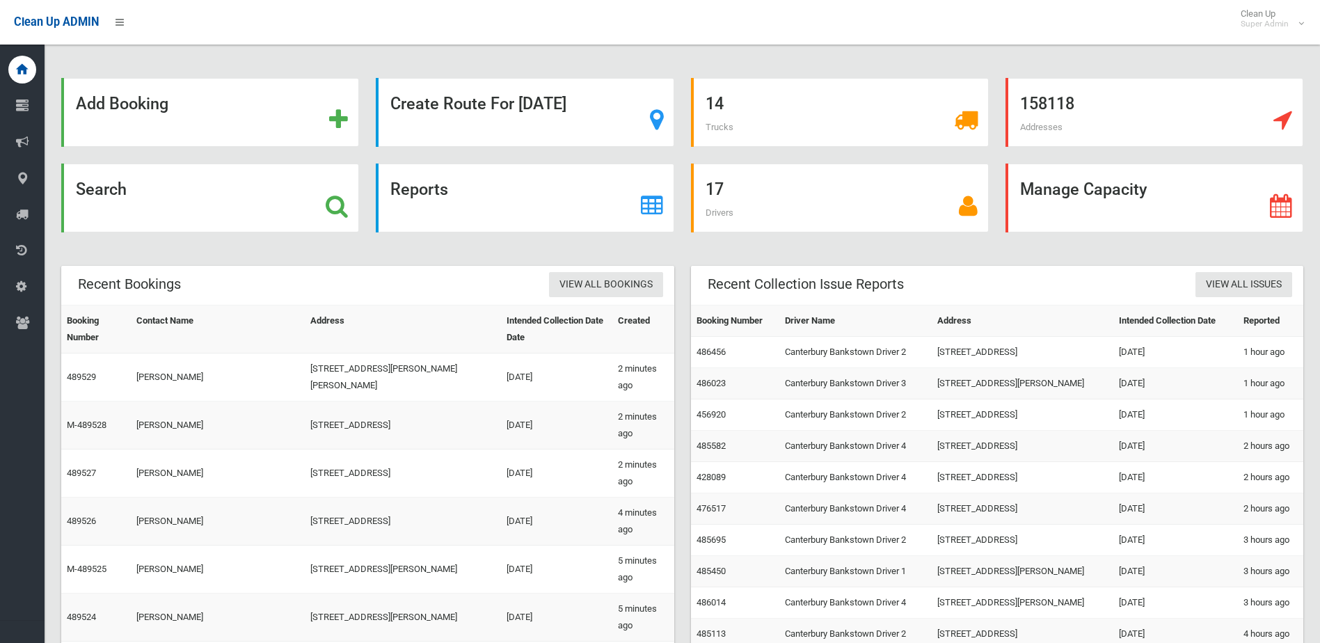
scroll to position [56, 0]
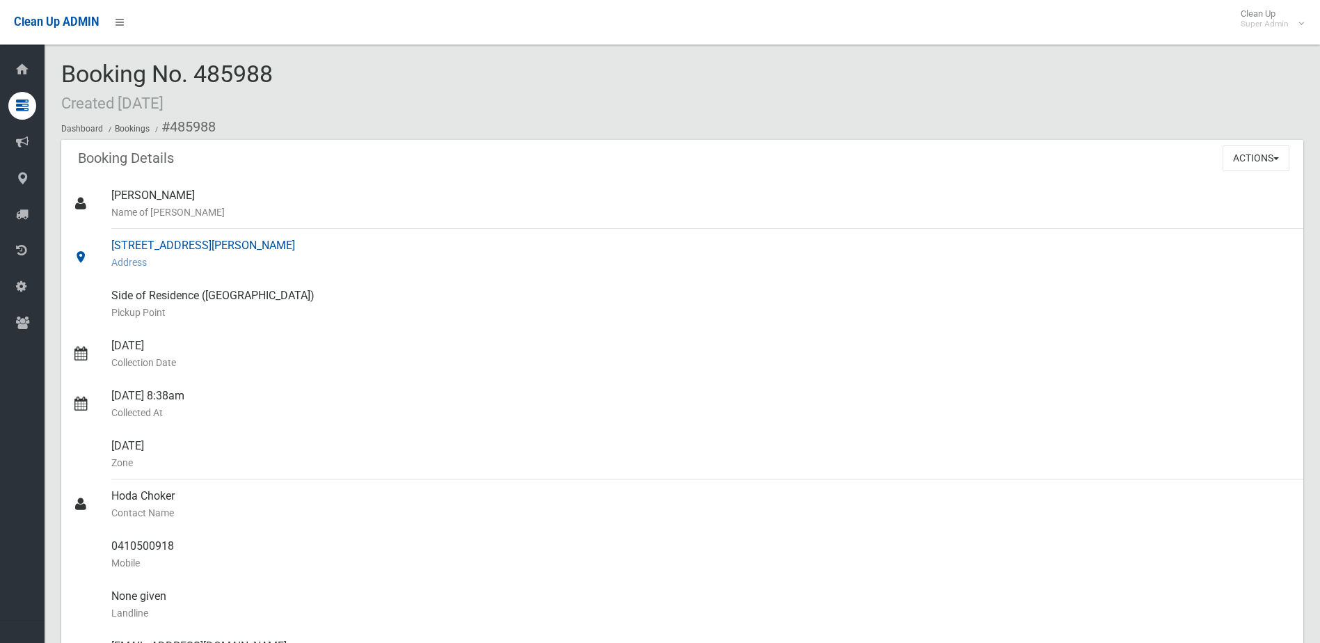
scroll to position [139, 0]
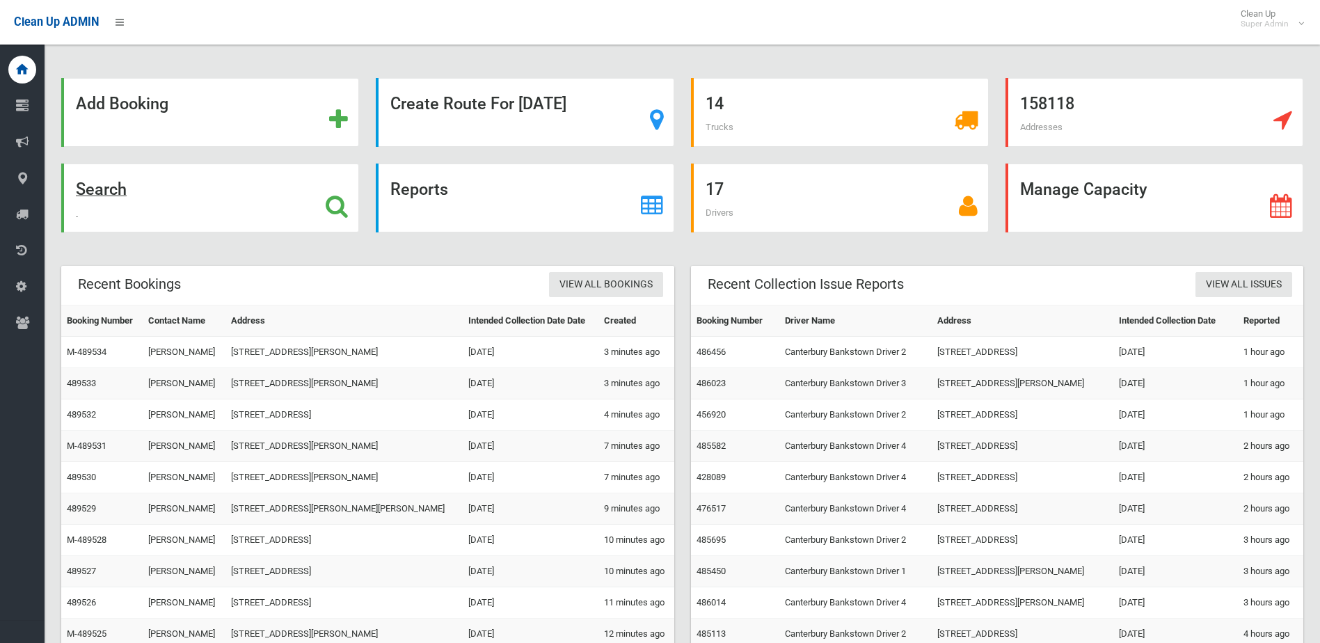
click at [228, 211] on div "Search" at bounding box center [210, 198] width 298 height 69
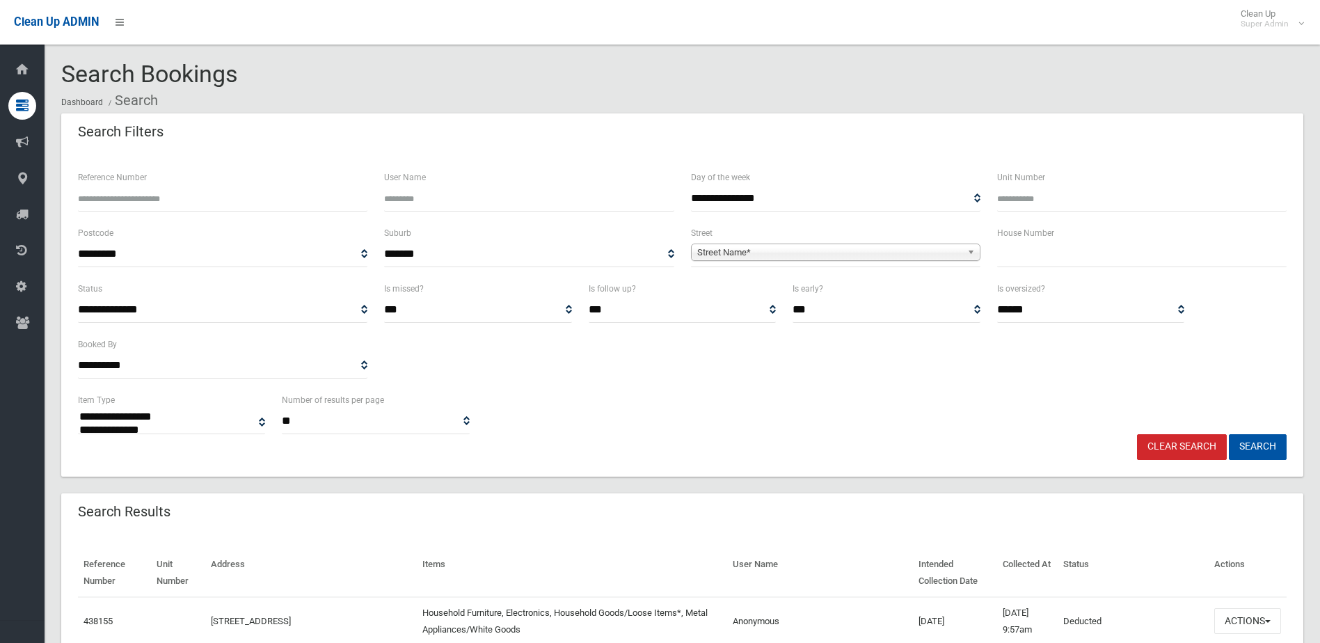
select select
click at [219, 203] on input "Reference Number" at bounding box center [223, 199] width 290 height 26
type input "******"
click at [1229, 434] on button "Search" at bounding box center [1258, 447] width 58 height 26
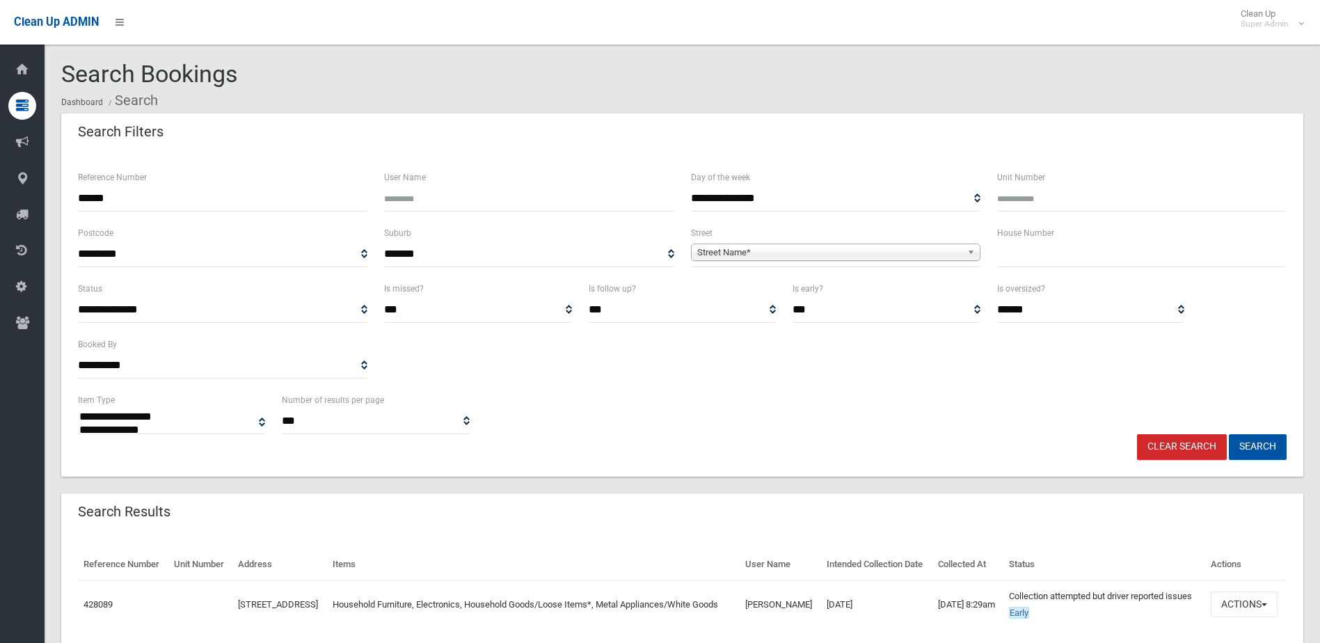
select select
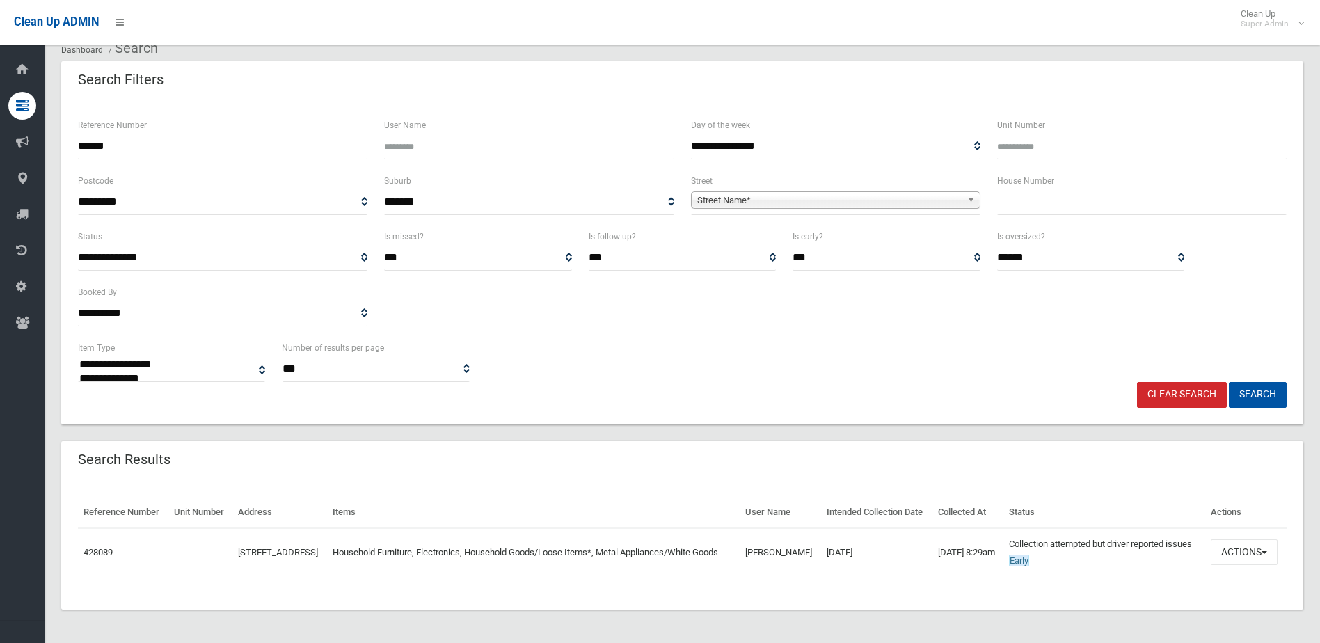
scroll to position [86, 0]
click at [1235, 550] on button "Actions" at bounding box center [1244, 552] width 67 height 26
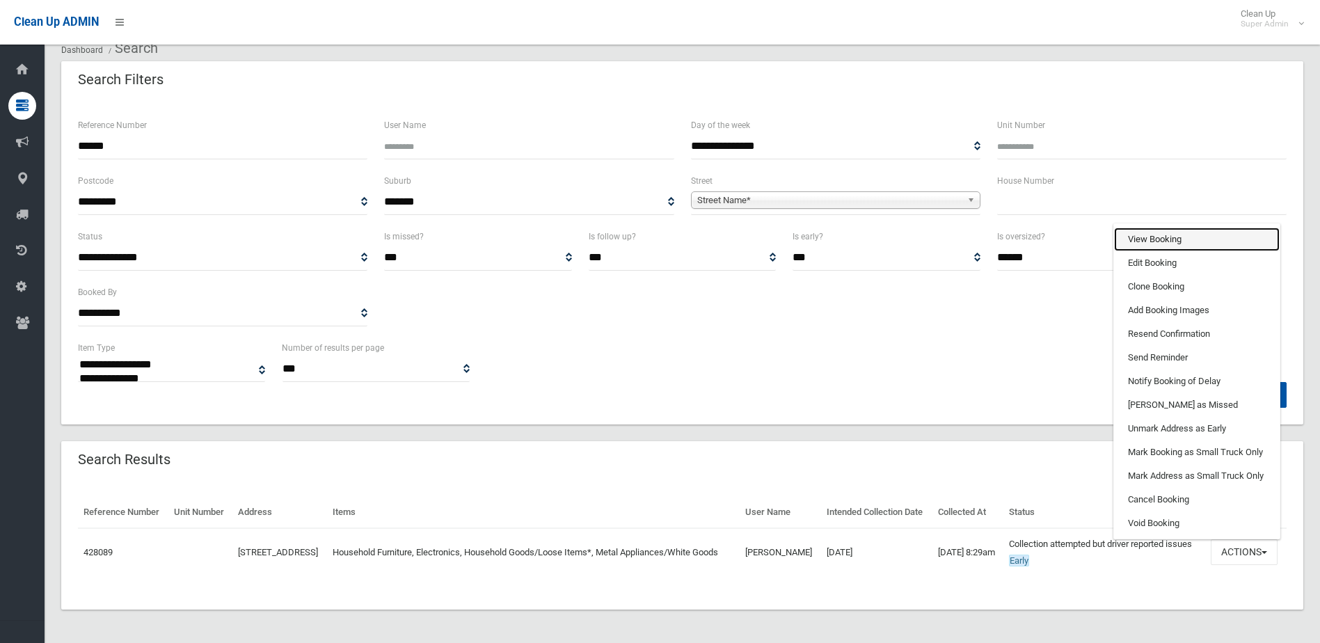
click at [1167, 235] on link "View Booking" at bounding box center [1197, 240] width 166 height 24
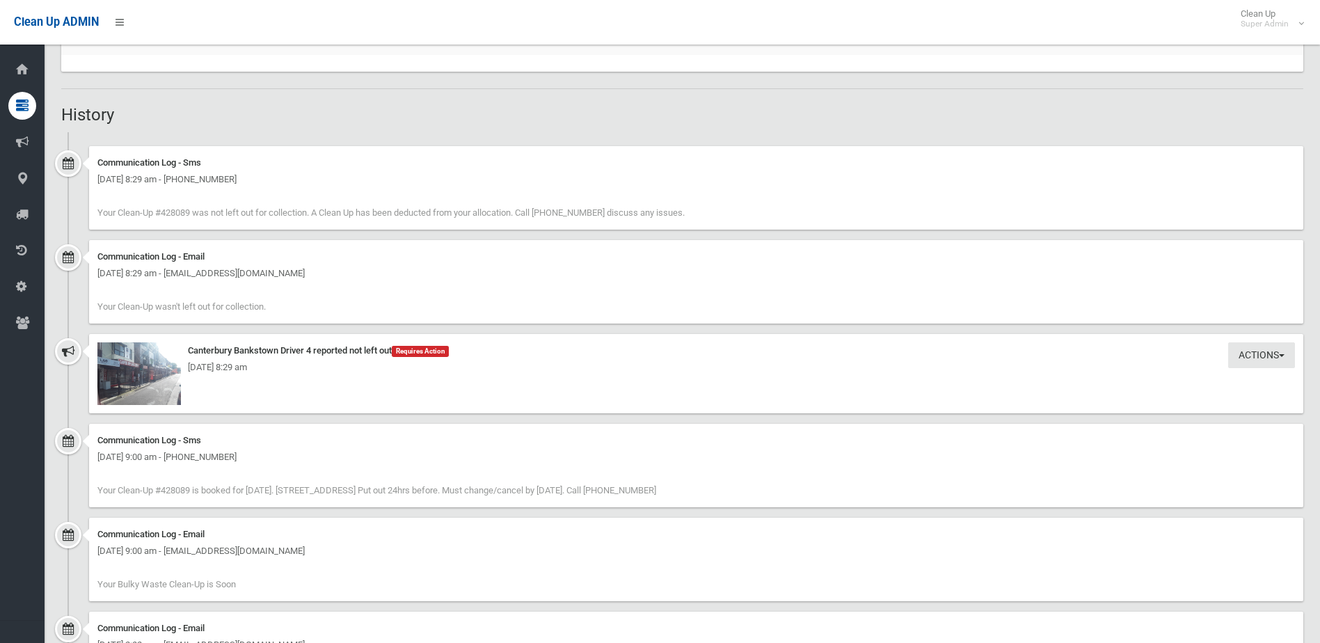
scroll to position [974, 0]
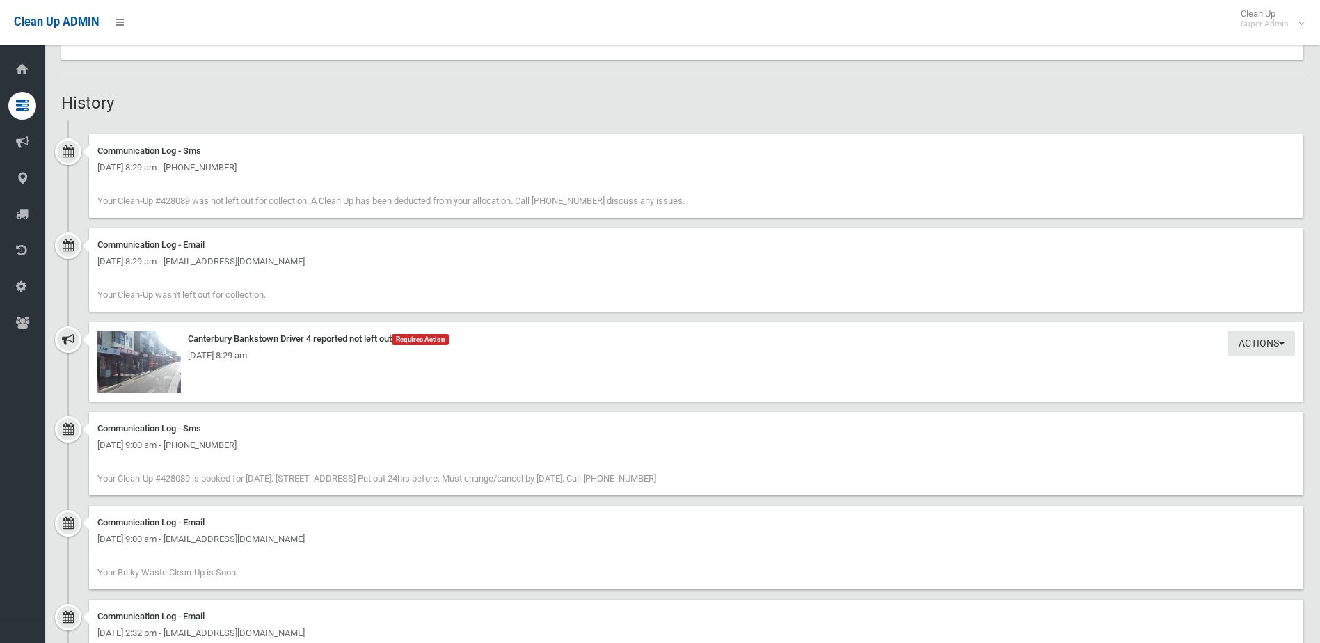
click at [154, 361] on div "[DATE] 8:29 am" at bounding box center [696, 355] width 1198 height 17
click at [132, 370] on img at bounding box center [139, 362] width 84 height 63
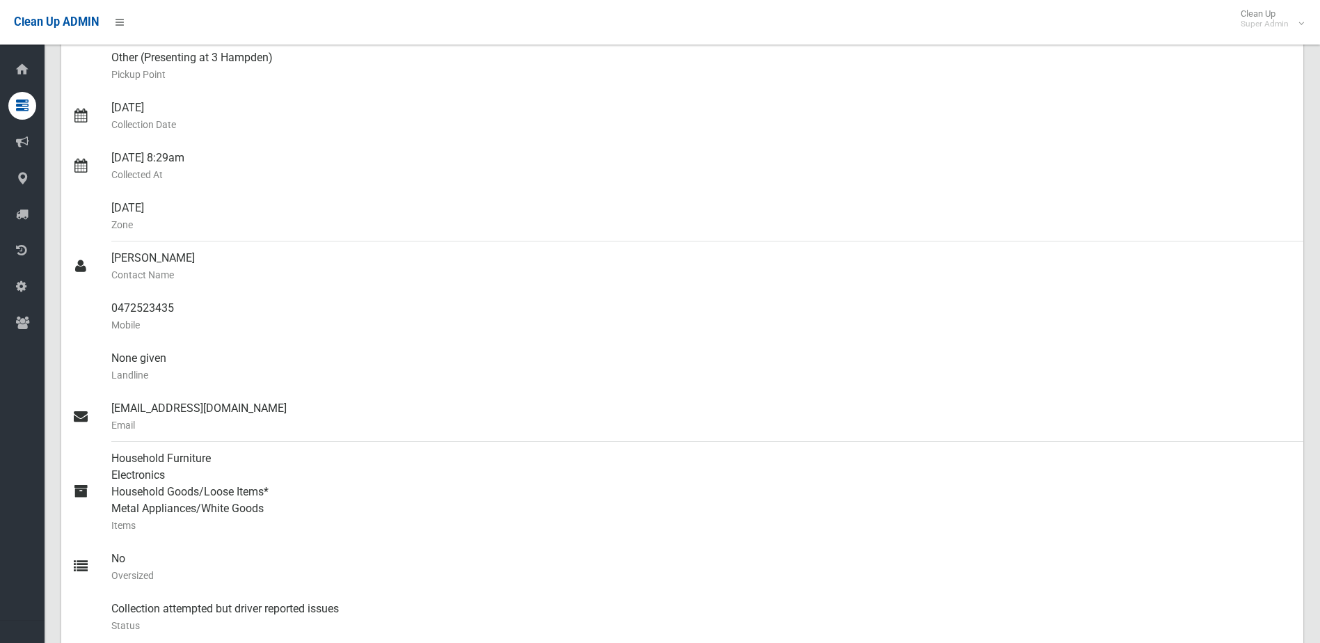
scroll to position [0, 0]
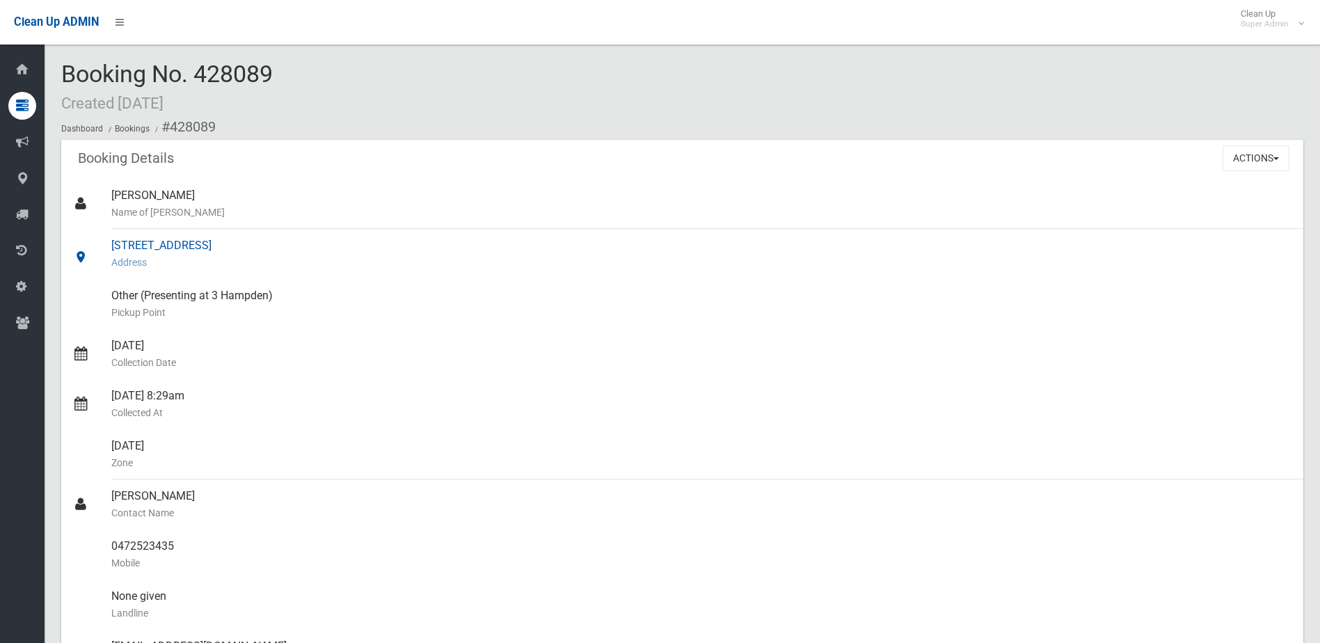
drag, startPoint x: 289, startPoint y: 300, endPoint x: 63, endPoint y: 278, distance: 227.3
click at [63, 278] on ul "[PERSON_NAME] Name of [PERSON_NAME] [STREET_ADDRESS] Address [GEOGRAPHIC_DATA]" at bounding box center [682, 555] width 1242 height 752
drag, startPoint x: 63, startPoint y: 278, endPoint x: 676, endPoint y: 351, distance: 617.5
click at [676, 351] on ul "[PERSON_NAME] Name of [PERSON_NAME] [STREET_ADDRESS] Address [GEOGRAPHIC_DATA]" at bounding box center [682, 555] width 1242 height 752
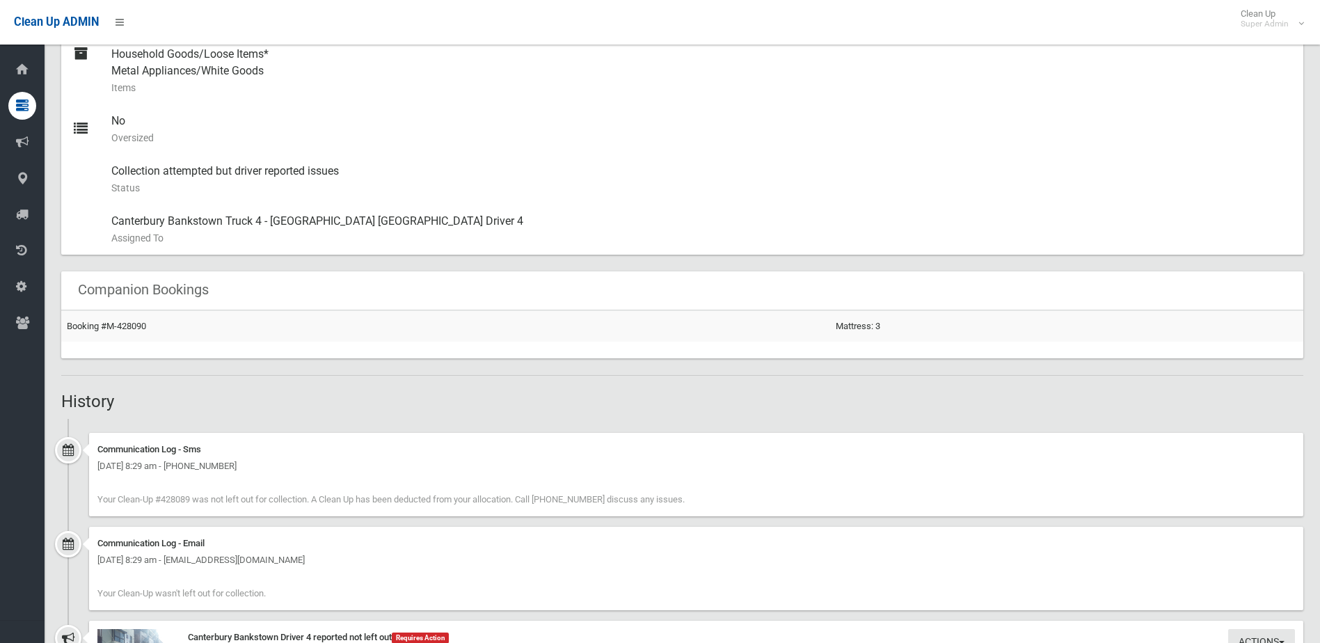
scroll to position [626, 0]
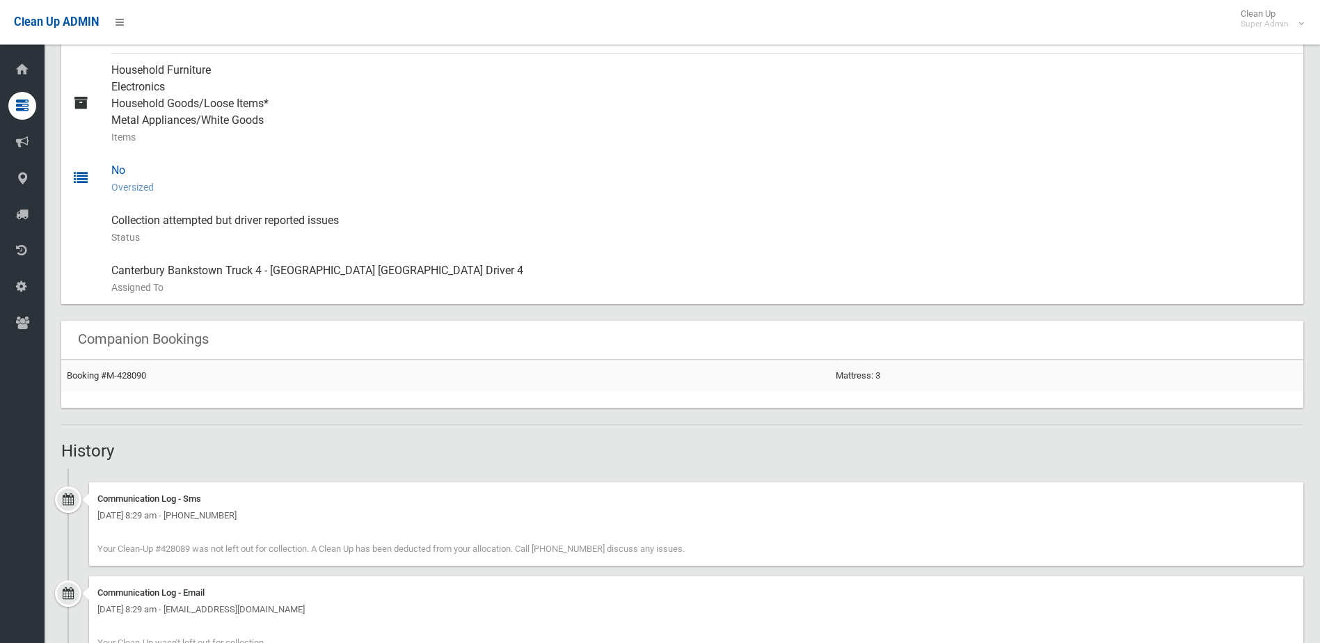
click at [728, 182] on small "Oversized" at bounding box center [701, 187] width 1181 height 17
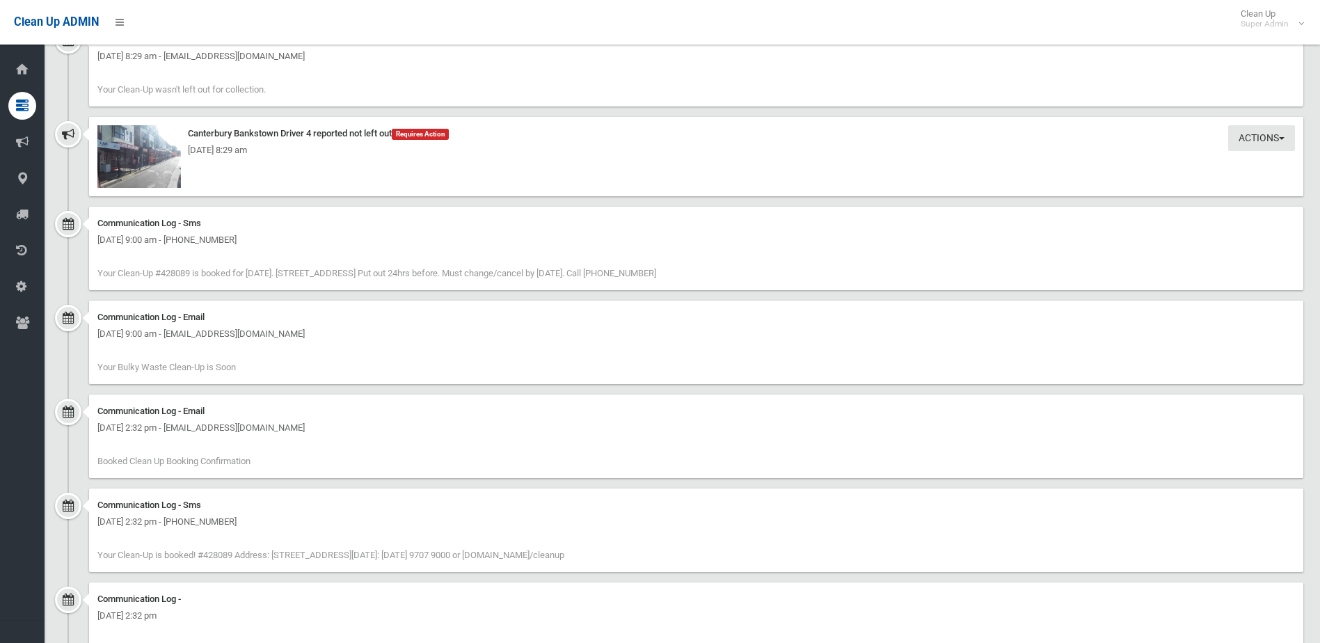
scroll to position [1099, 0]
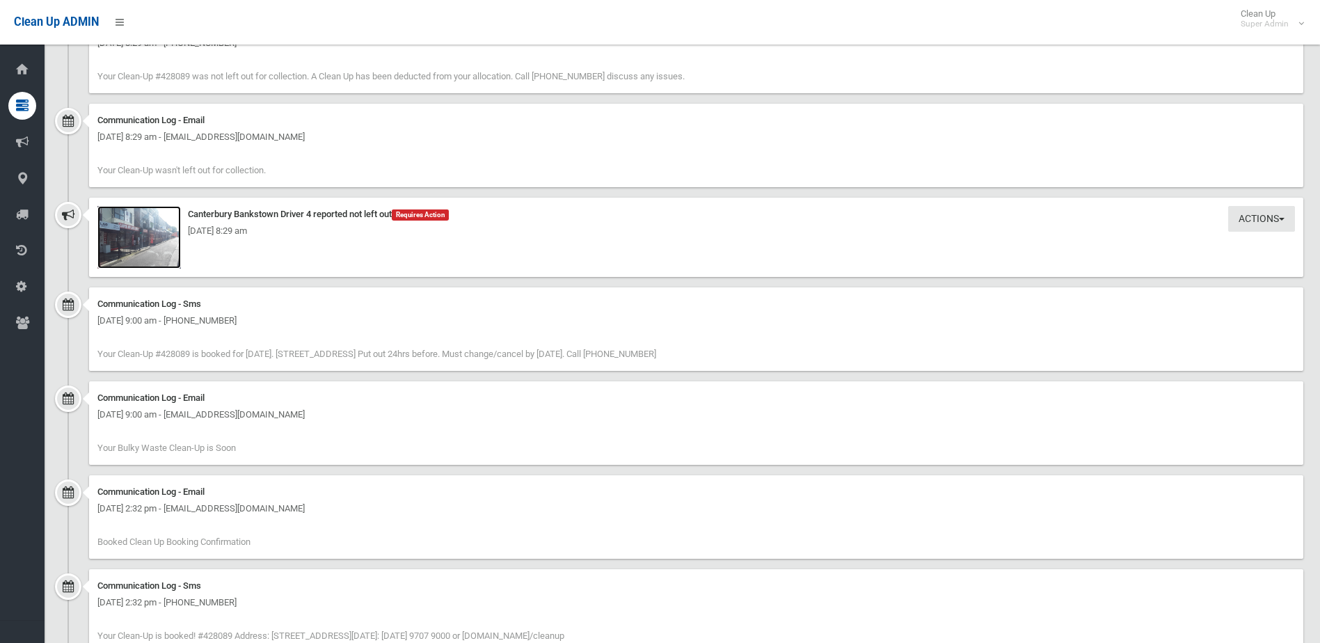
click at [141, 258] on img at bounding box center [139, 237] width 84 height 63
